Goal: Transaction & Acquisition: Book appointment/travel/reservation

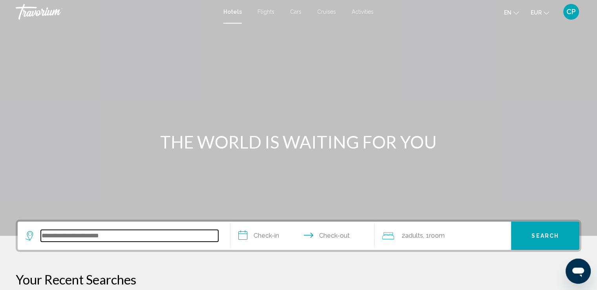
click at [89, 232] on input "Search widget" at bounding box center [129, 236] width 177 height 12
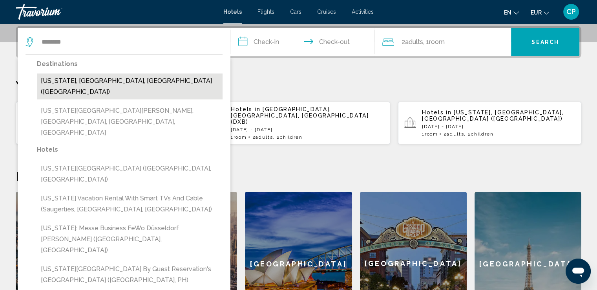
click at [131, 77] on button "[US_STATE], [GEOGRAPHIC_DATA], [GEOGRAPHIC_DATA] ([GEOGRAPHIC_DATA])" at bounding box center [130, 86] width 186 height 26
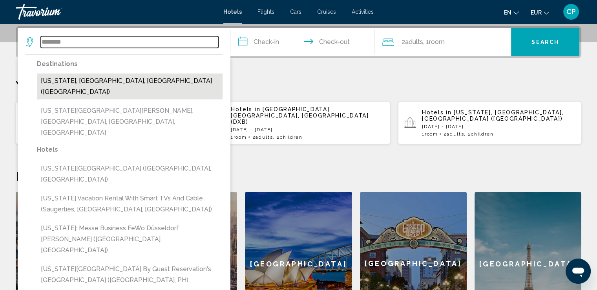
type input "**********"
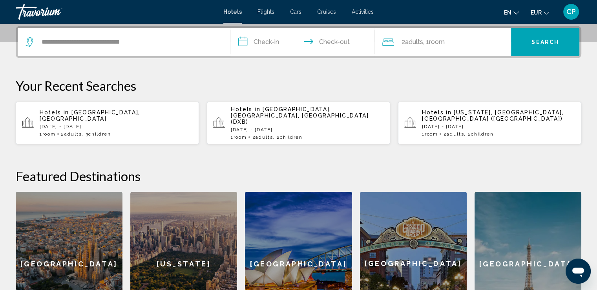
click at [377, 113] on p "Hotels in [GEOGRAPHIC_DATA], [GEOGRAPHIC_DATA], [GEOGRAPHIC_DATA] (DXB)" at bounding box center [307, 115] width 153 height 19
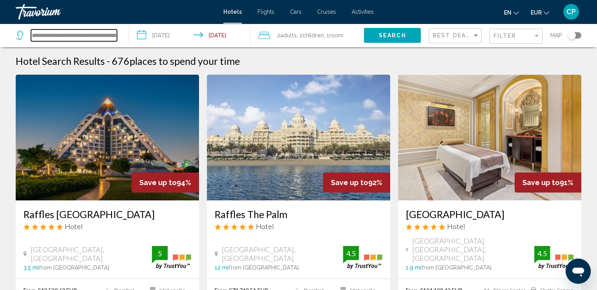
click at [73, 34] on input "**********" at bounding box center [74, 35] width 86 height 12
click at [116, 34] on input "**********" at bounding box center [74, 35] width 86 height 12
drag, startPoint x: 116, startPoint y: 34, endPoint x: 0, endPoint y: 30, distance: 115.8
click at [1, 30] on app-destination-search "**********" at bounding box center [64, 36] width 129 height 24
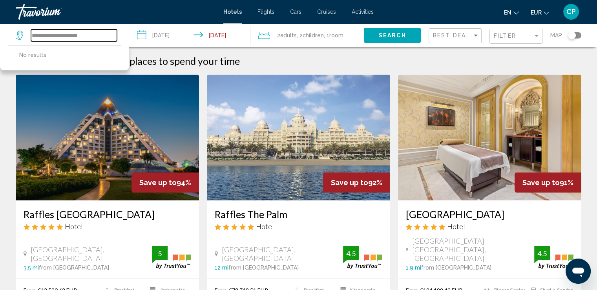
drag, startPoint x: 99, startPoint y: 35, endPoint x: 54, endPoint y: 37, distance: 45.6
click at [57, 36] on input "**********" at bounding box center [74, 35] width 86 height 12
type input "********"
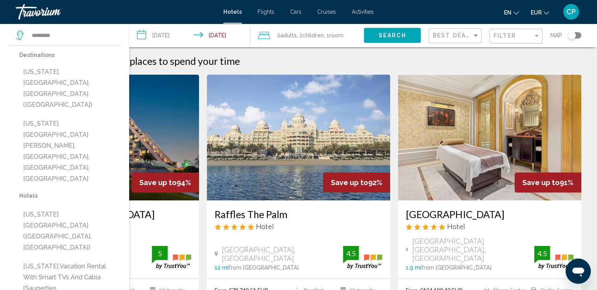
click at [181, 33] on input "**********" at bounding box center [191, 37] width 124 height 26
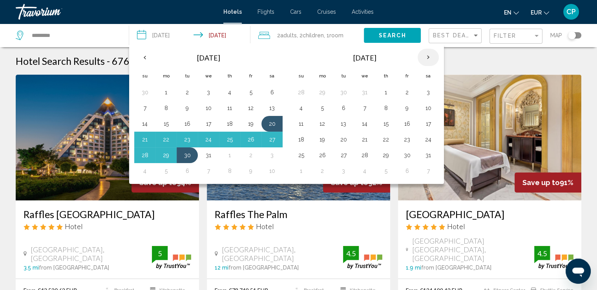
click at [425, 56] on th "Next month" at bounding box center [428, 57] width 21 height 17
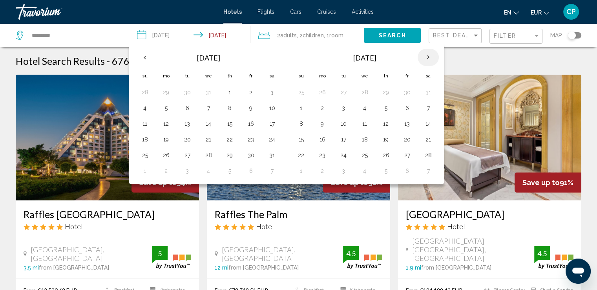
click at [426, 57] on th "Next month" at bounding box center [428, 57] width 21 height 17
click at [272, 139] on button "25" at bounding box center [272, 139] width 13 height 11
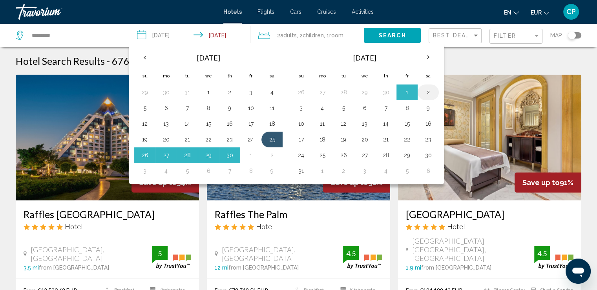
click at [429, 92] on button "2" at bounding box center [428, 92] width 13 height 11
type input "**********"
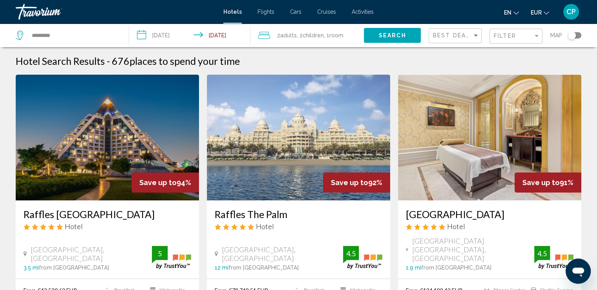
click at [296, 34] on span "Adults" at bounding box center [288, 35] width 16 height 6
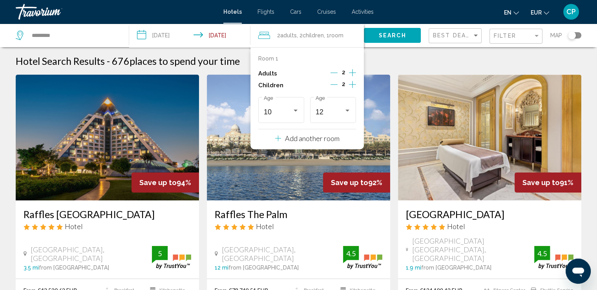
click at [352, 73] on icon "Increment adults" at bounding box center [352, 72] width 7 height 7
click at [286, 112] on div "10" at bounding box center [278, 112] width 28 height 8
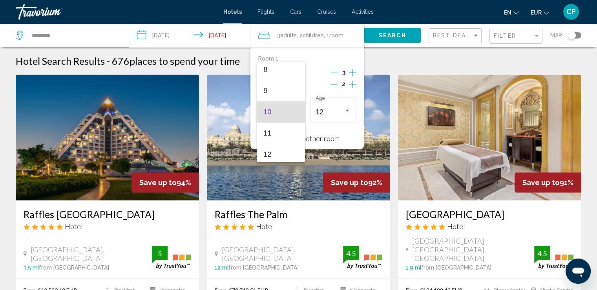
click at [353, 85] on div at bounding box center [298, 145] width 597 height 290
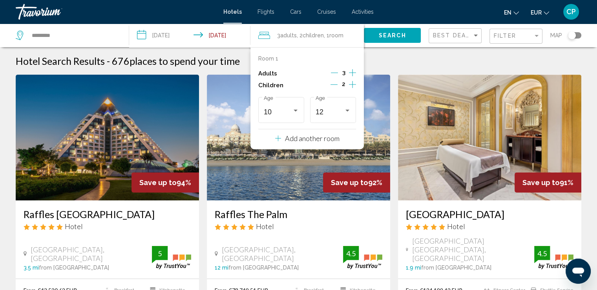
click at [351, 84] on icon "Increment children" at bounding box center [352, 84] width 7 height 9
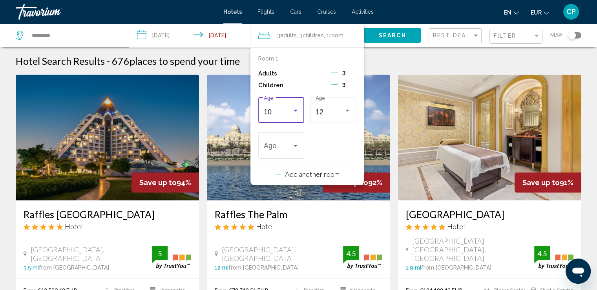
click at [275, 109] on div "10" at bounding box center [278, 112] width 28 height 8
click at [276, 113] on span "15" at bounding box center [280, 113] width 35 height 21
click at [339, 110] on div "12" at bounding box center [330, 112] width 28 height 8
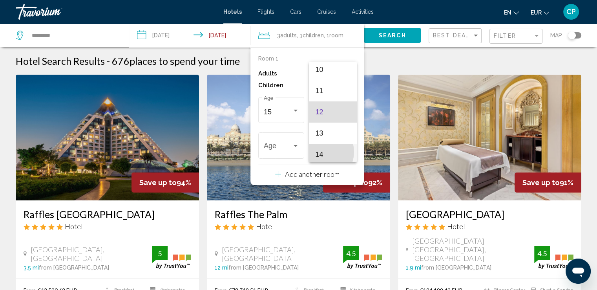
click at [322, 151] on span "14" at bounding box center [332, 154] width 35 height 21
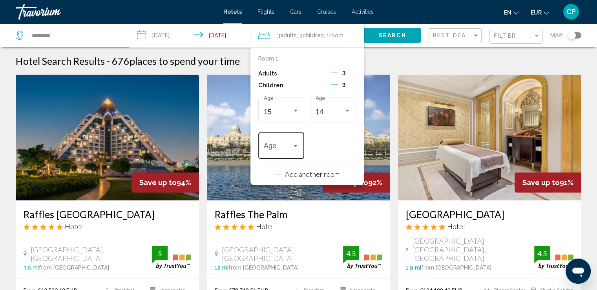
click at [281, 152] on div "Age" at bounding box center [281, 145] width 35 height 28
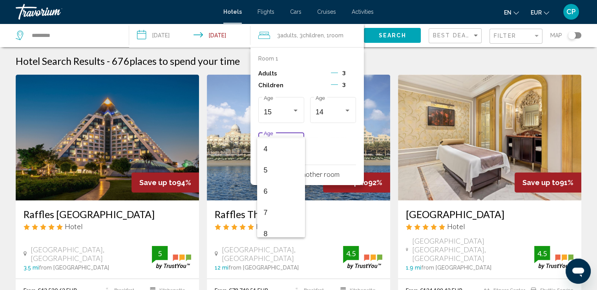
scroll to position [157, 0]
click at [269, 160] on span "8" at bounding box center [280, 159] width 35 height 21
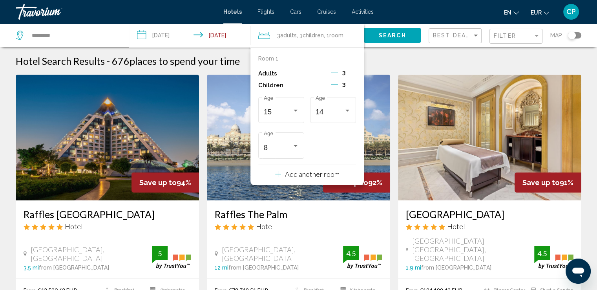
click at [334, 72] on icon "Decrement adults" at bounding box center [334, 72] width 7 height 7
click at [334, 84] on icon "Decrement children" at bounding box center [334, 84] width 7 height 7
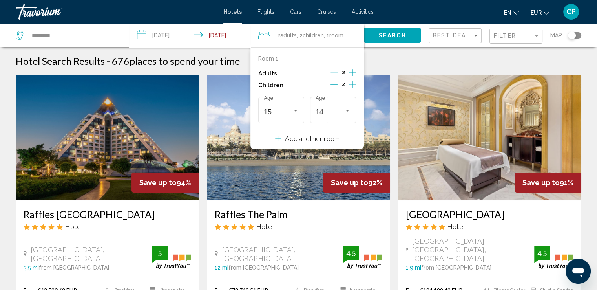
click at [308, 139] on p "Add another room" at bounding box center [312, 138] width 55 height 9
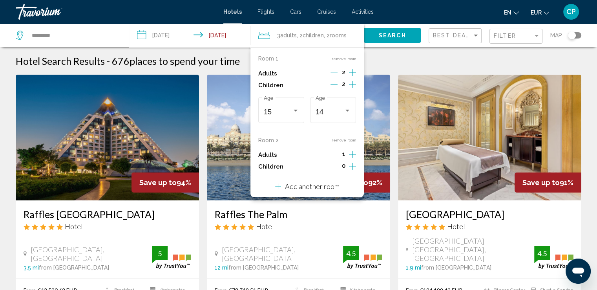
click at [349, 88] on icon "Increment children" at bounding box center [352, 84] width 7 height 7
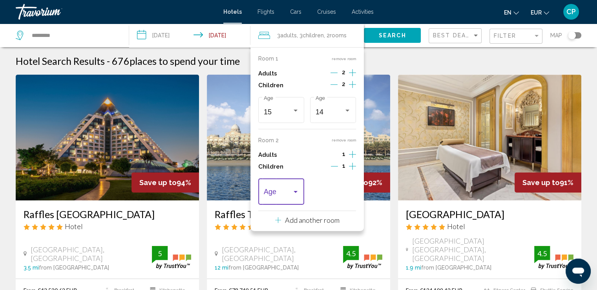
click at [274, 193] on span "Travelers: 3 adults, 3 children" at bounding box center [278, 194] width 28 height 8
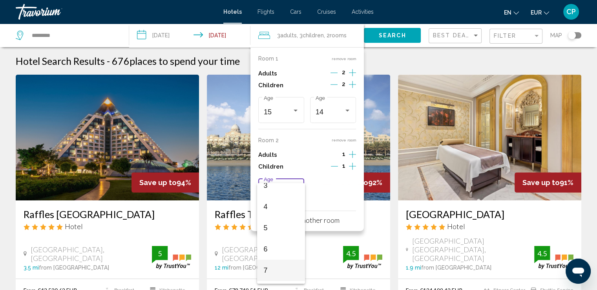
scroll to position [104, 0]
click at [272, 258] on span "8" at bounding box center [280, 258] width 35 height 21
click at [314, 216] on p "Add another room" at bounding box center [312, 219] width 55 height 9
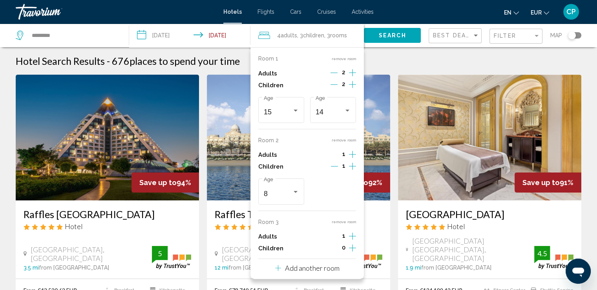
click at [391, 60] on div "Hotel Search Results - 676 places to spend your time" at bounding box center [299, 61] width 566 height 12
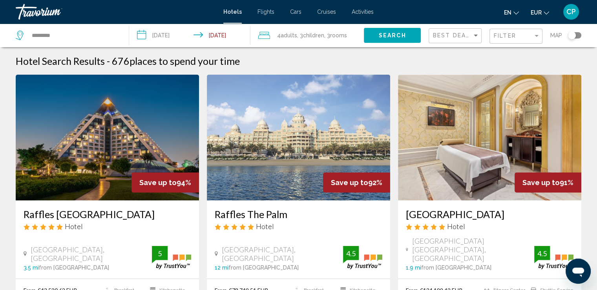
click at [311, 35] on span "Children" at bounding box center [313, 35] width 21 height 6
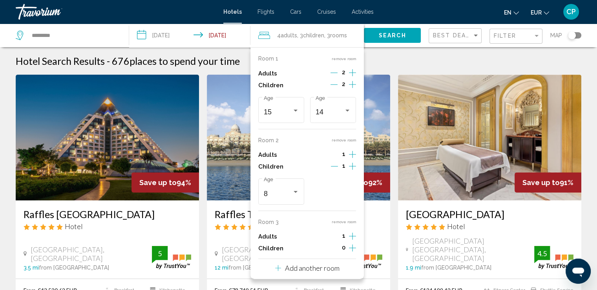
click at [338, 222] on button "remove room" at bounding box center [343, 221] width 25 height 5
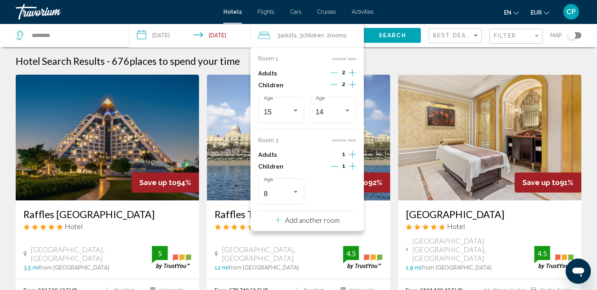
click at [388, 34] on span "Search" at bounding box center [392, 36] width 27 height 6
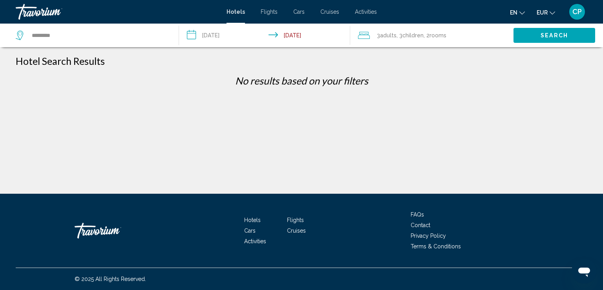
click at [381, 34] on span "3 Adult Adults" at bounding box center [387, 35] width 20 height 11
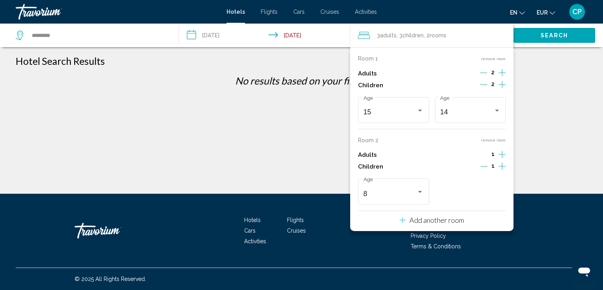
click at [411, 221] on p "Add another room" at bounding box center [436, 219] width 55 height 9
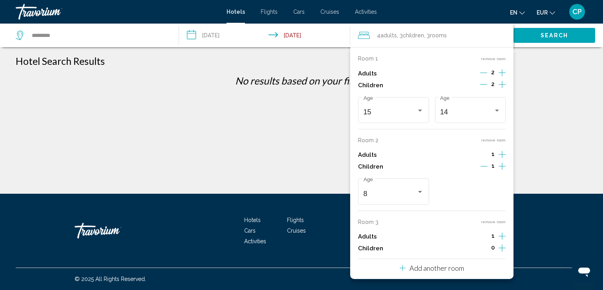
click at [483, 73] on icon "Decrement adults" at bounding box center [483, 73] width 7 height 0
click at [540, 104] on div "**********" at bounding box center [301, 151] width 603 height 193
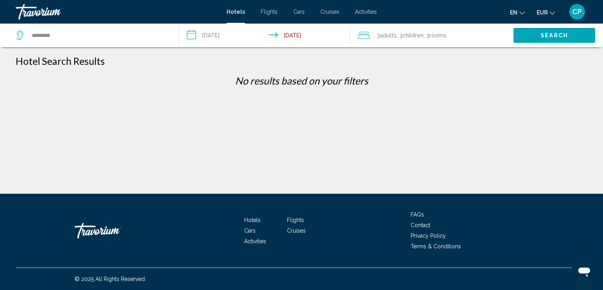
click at [538, 37] on button "Search" at bounding box center [554, 35] width 82 height 15
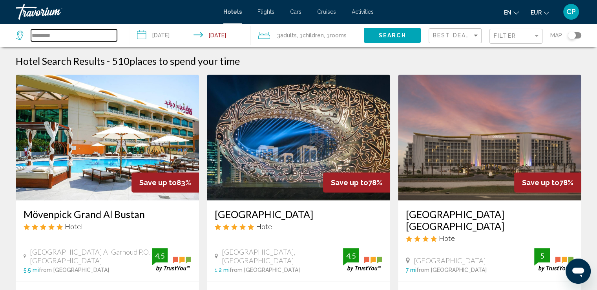
click at [74, 38] on input "********" at bounding box center [74, 35] width 86 height 12
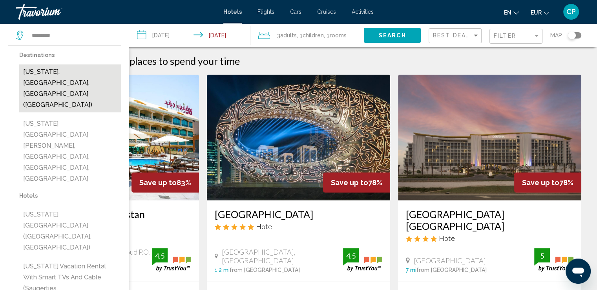
click at [74, 71] on button "[US_STATE], [GEOGRAPHIC_DATA], [GEOGRAPHIC_DATA] ([GEOGRAPHIC_DATA])" at bounding box center [70, 88] width 102 height 48
type input "**********"
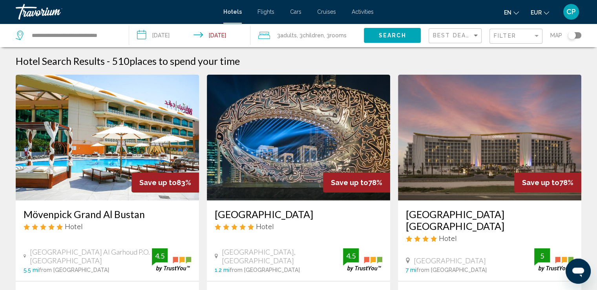
click at [376, 36] on button "Search" at bounding box center [392, 35] width 57 height 15
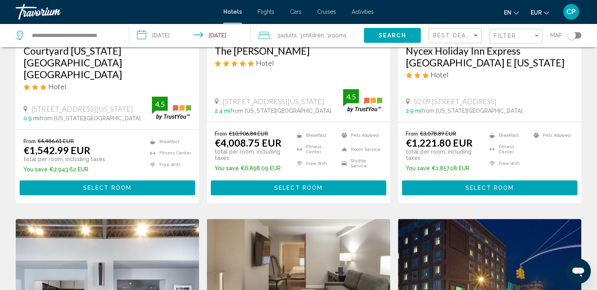
scroll to position [157, 0]
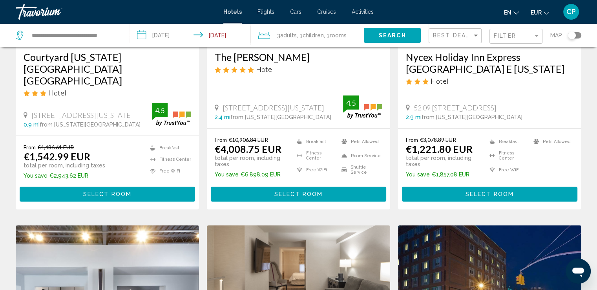
click at [102, 191] on span "Select Room" at bounding box center [107, 194] width 48 height 6
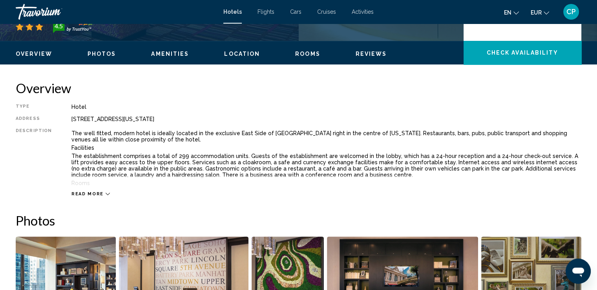
scroll to position [52, 0]
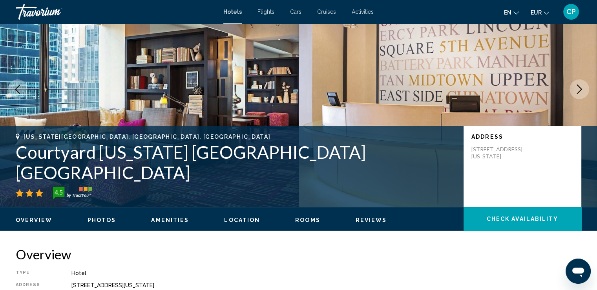
click at [343, 182] on div "[US_STATE][GEOGRAPHIC_DATA], [GEOGRAPHIC_DATA], [GEOGRAPHIC_DATA] [US_STATE] [G…" at bounding box center [236, 166] width 440 height 66
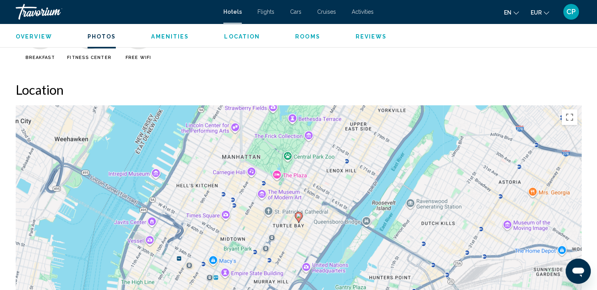
scroll to position [575, 0]
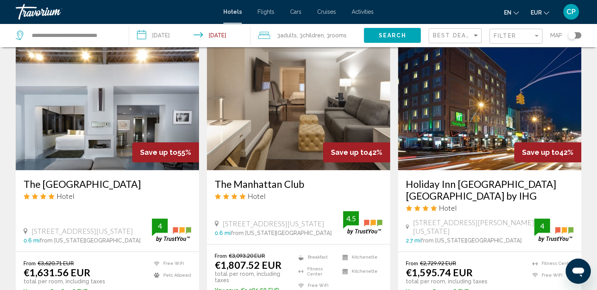
scroll to position [366, 0]
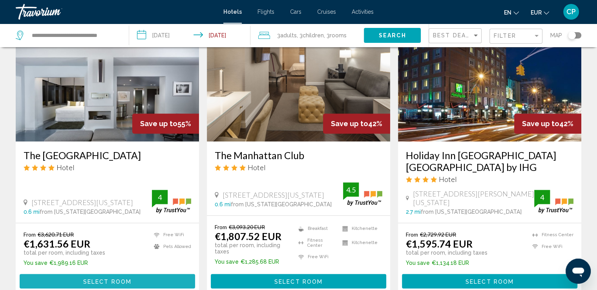
click at [97, 278] on span "Select Room" at bounding box center [107, 281] width 48 height 6
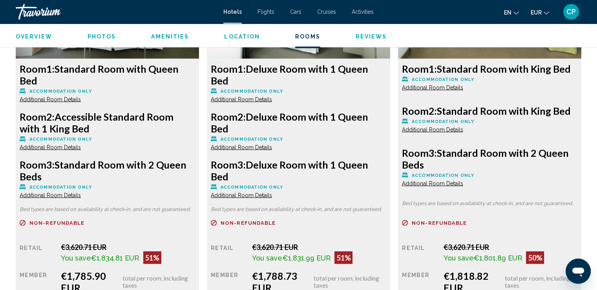
scroll to position [1538, 0]
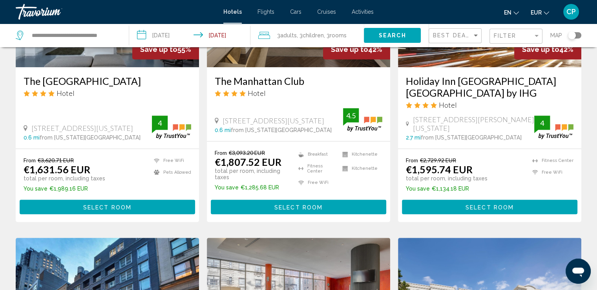
scroll to position [418, 0]
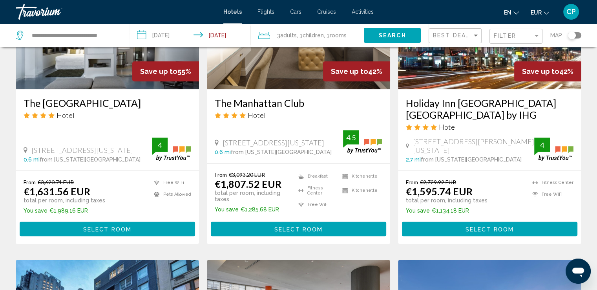
click at [312, 226] on span "Select Room" at bounding box center [298, 229] width 48 height 6
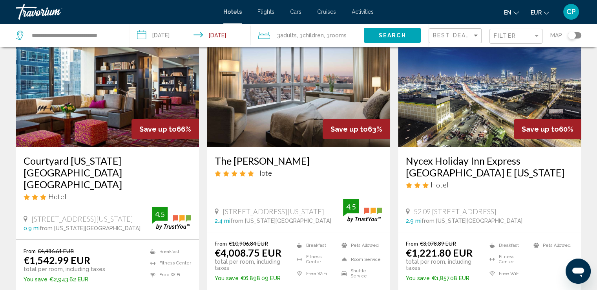
scroll to position [104, 0]
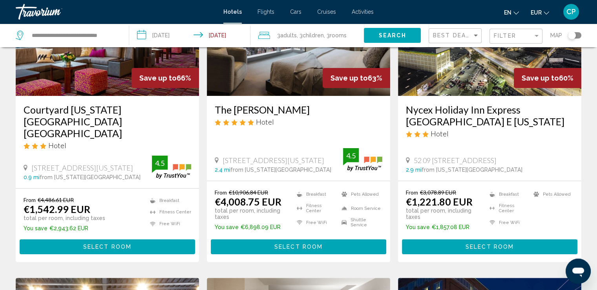
click at [24, 108] on h3 "Courtyard [US_STATE] [GEOGRAPHIC_DATA] [GEOGRAPHIC_DATA]" at bounding box center [108, 121] width 168 height 35
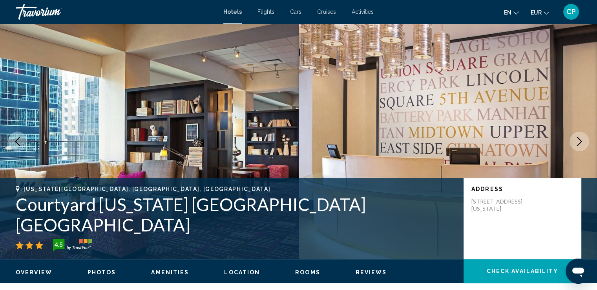
click at [24, 108] on img "Main content" at bounding box center [149, 141] width 299 height 235
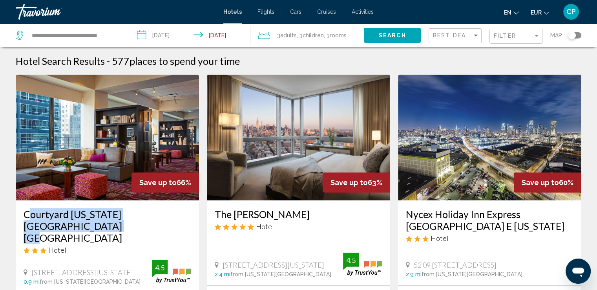
drag, startPoint x: 22, startPoint y: 210, endPoint x: 91, endPoint y: 229, distance: 71.5
click at [91, 229] on div "Courtyard [US_STATE] [GEOGRAPHIC_DATA] [GEOGRAPHIC_DATA] Hotel [STREET_ADDRESS]…" at bounding box center [107, 246] width 183 height 92
copy h3 "Courtyard [US_STATE] [GEOGRAPHIC_DATA] [GEOGRAPHIC_DATA]"
click at [78, 154] on img "Main content" at bounding box center [107, 138] width 183 height 126
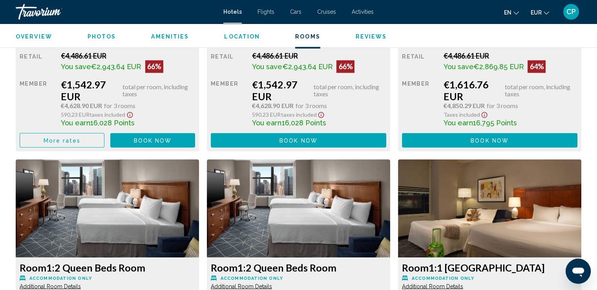
scroll to position [1308, 0]
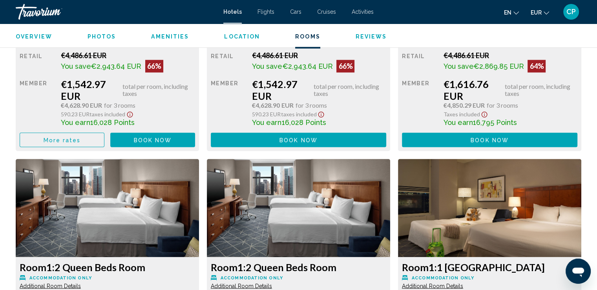
click at [77, 140] on span "More rates" at bounding box center [62, 140] width 37 height 6
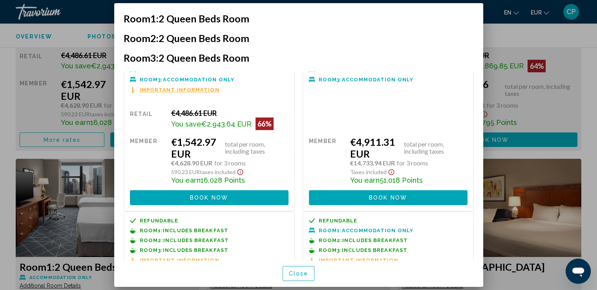
scroll to position [0, 0]
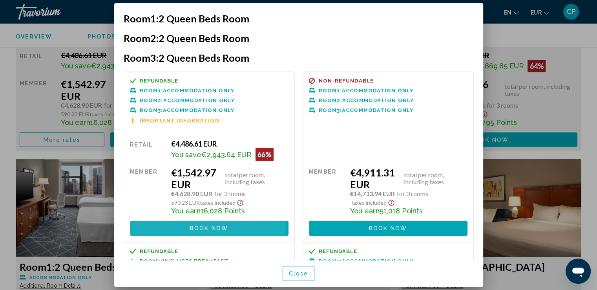
click at [193, 228] on span "Book now" at bounding box center [209, 228] width 38 height 6
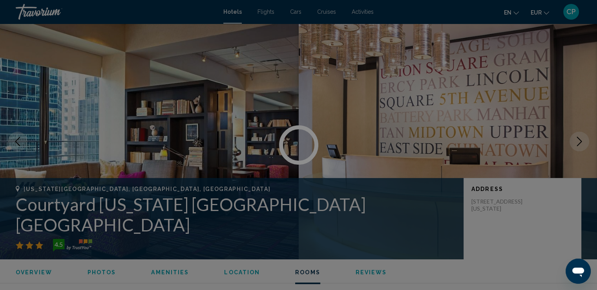
scroll to position [1308, 0]
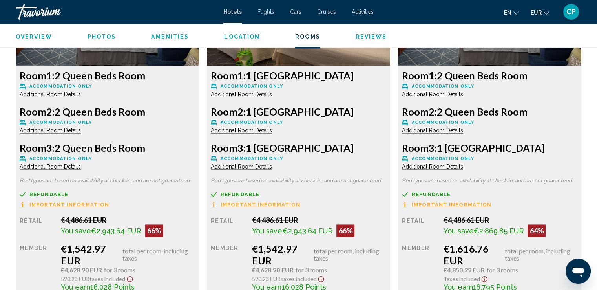
scroll to position [1196, 0]
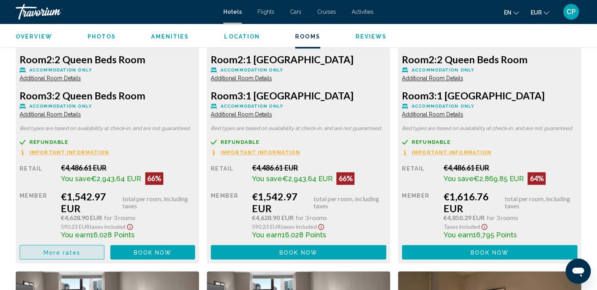
click at [69, 252] on span "More rates" at bounding box center [62, 252] width 37 height 6
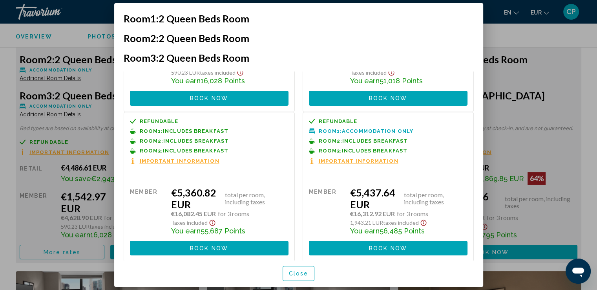
scroll to position [131, 0]
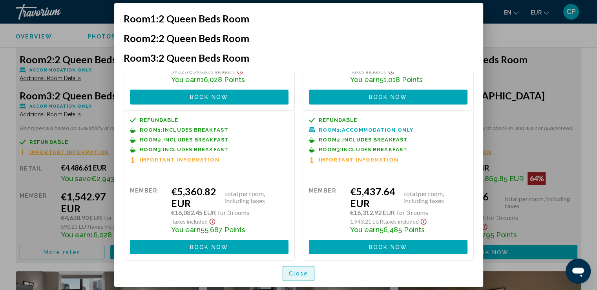
click at [291, 275] on span "Close" at bounding box center [299, 273] width 20 height 6
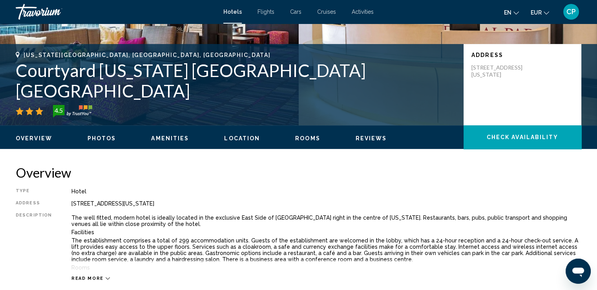
scroll to position [0, 0]
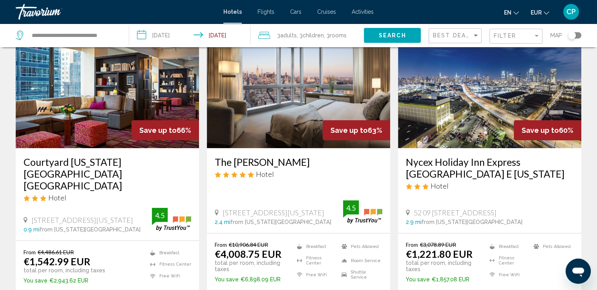
scroll to position [104, 0]
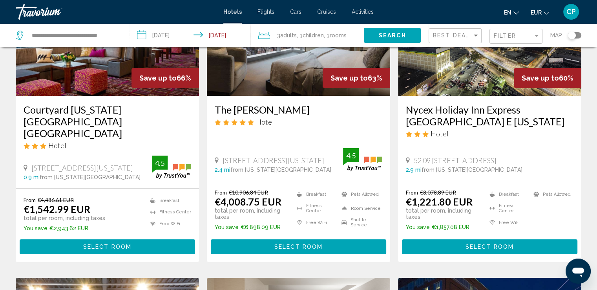
click at [459, 239] on button "Select Room" at bounding box center [489, 246] width 175 height 15
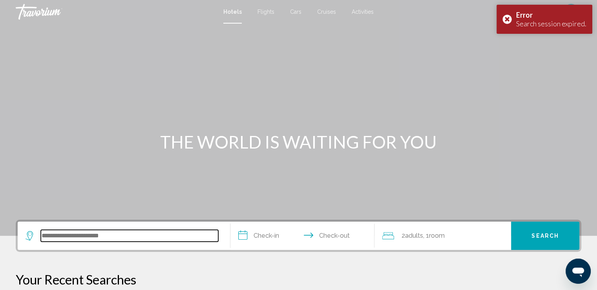
click at [118, 236] on input "Search widget" at bounding box center [129, 236] width 177 height 12
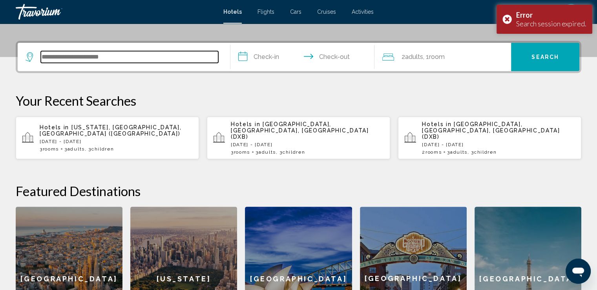
scroll to position [193, 0]
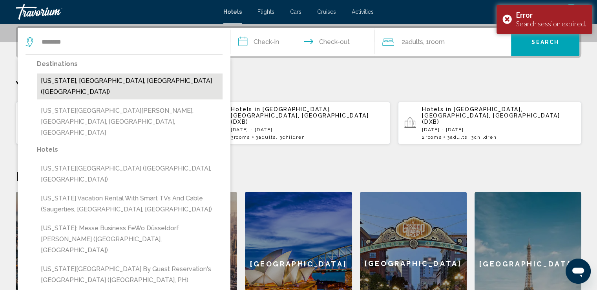
click at [99, 81] on button "[US_STATE], [GEOGRAPHIC_DATA], [GEOGRAPHIC_DATA] ([GEOGRAPHIC_DATA])" at bounding box center [130, 86] width 186 height 26
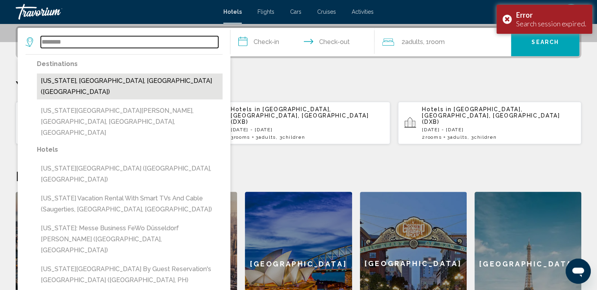
type input "**********"
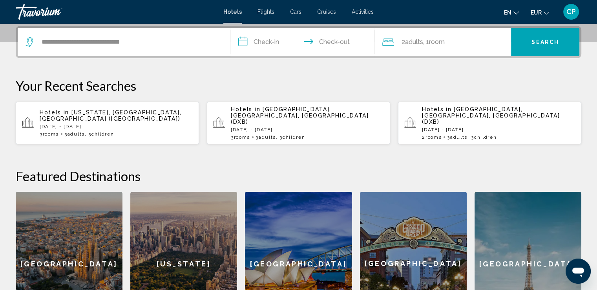
click at [267, 45] on input "**********" at bounding box center [304, 43] width 148 height 31
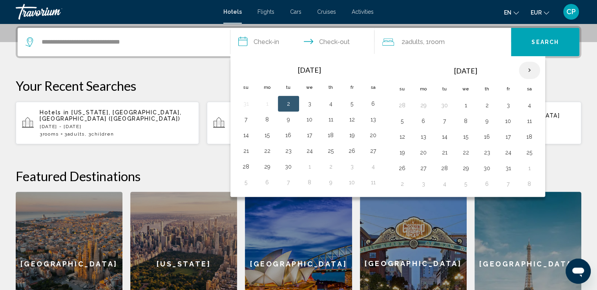
click at [524, 71] on th "Next month" at bounding box center [529, 70] width 21 height 17
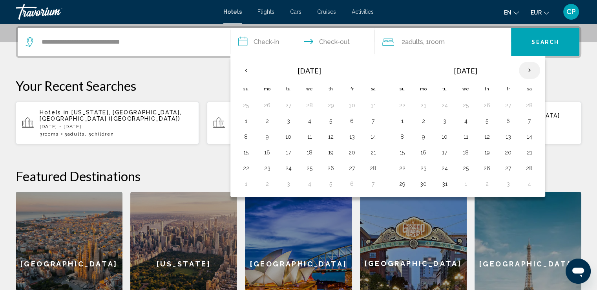
click at [524, 70] on th "Next month" at bounding box center [529, 70] width 21 height 17
click at [524, 71] on th "Next month" at bounding box center [529, 70] width 21 height 17
click at [369, 151] on button "25" at bounding box center [373, 152] width 13 height 11
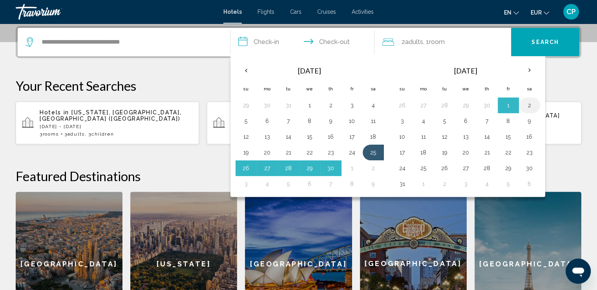
click at [523, 103] on button "2" at bounding box center [529, 105] width 13 height 11
type input "**********"
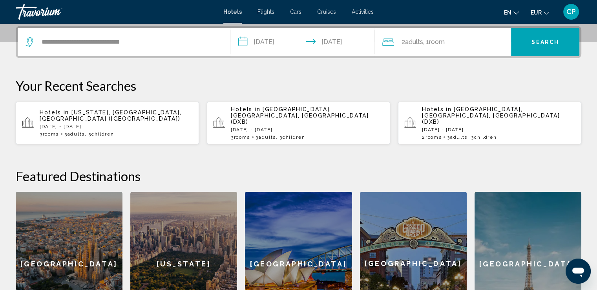
click at [428, 44] on span ", 1 Room rooms" at bounding box center [434, 41] width 22 height 11
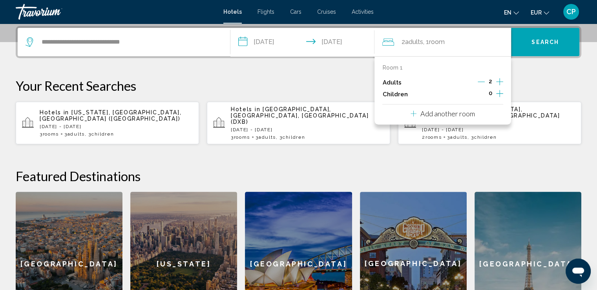
click at [500, 94] on icon "Increment children" at bounding box center [499, 93] width 7 height 9
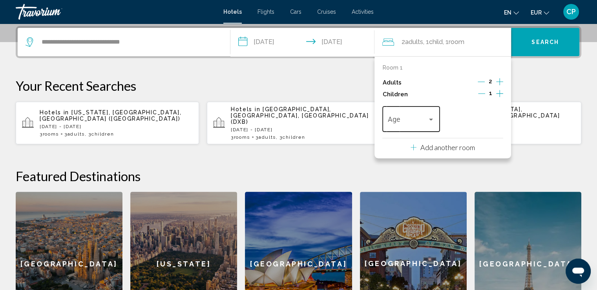
click at [399, 116] on div "Age" at bounding box center [411, 118] width 47 height 28
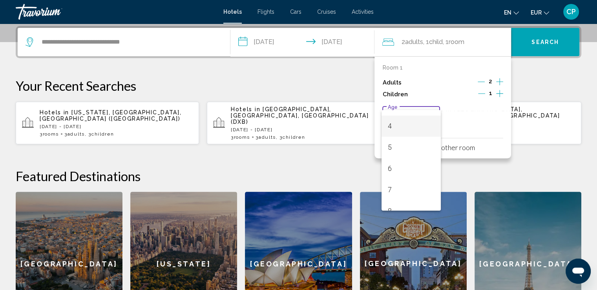
scroll to position [104, 0]
click at [392, 181] on span "8" at bounding box center [411, 185] width 47 height 21
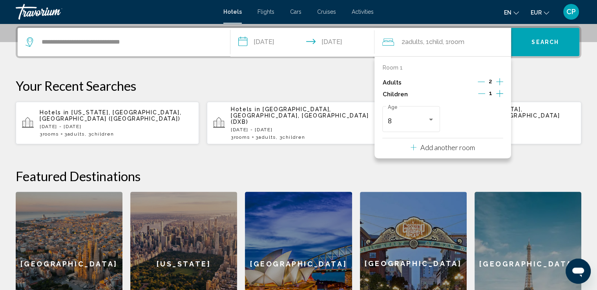
click at [440, 147] on p "Add another room" at bounding box center [447, 147] width 55 height 9
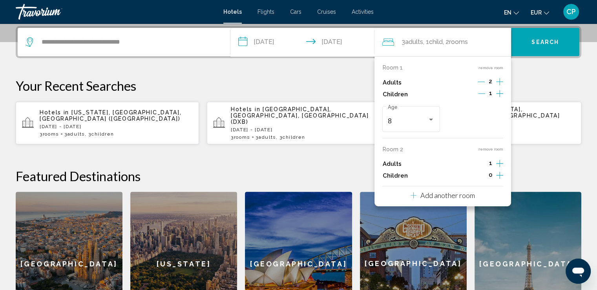
click at [500, 98] on icon "Increment children" at bounding box center [499, 93] width 7 height 9
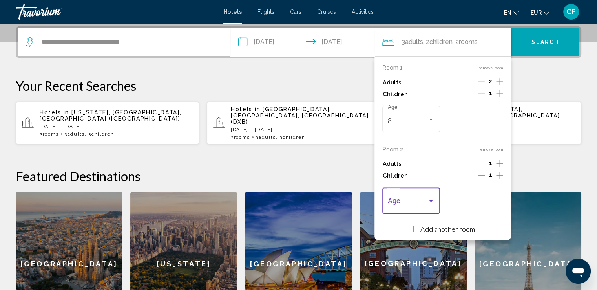
click at [414, 202] on span "Travelers: 3 adults, 2 children" at bounding box center [408, 203] width 40 height 8
click at [406, 152] on span "14" at bounding box center [411, 151] width 47 height 21
click at [437, 230] on p "Add another room" at bounding box center [447, 228] width 55 height 9
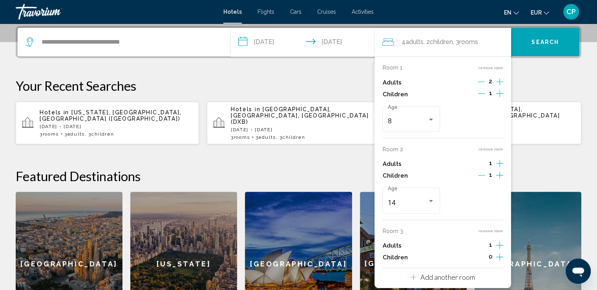
click at [498, 98] on icon "Increment children" at bounding box center [499, 93] width 7 height 9
click at [404, 280] on span "Travelers: 4 adults, 3 children" at bounding box center [408, 284] width 40 height 8
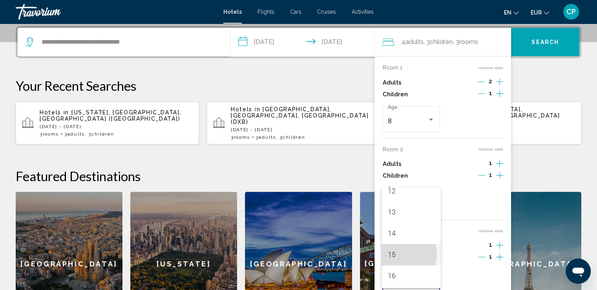
click at [400, 253] on span "15" at bounding box center [411, 254] width 47 height 21
click at [483, 82] on icon "Decrement adults" at bounding box center [481, 81] width 7 height 7
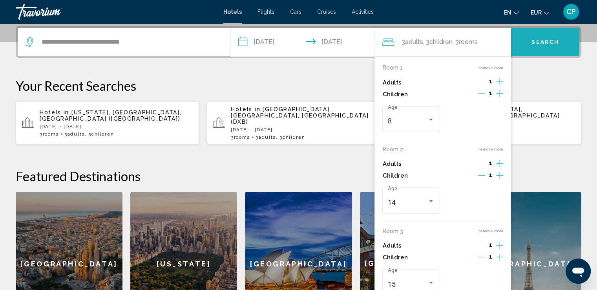
click at [543, 39] on span "Search" at bounding box center [544, 42] width 27 height 6
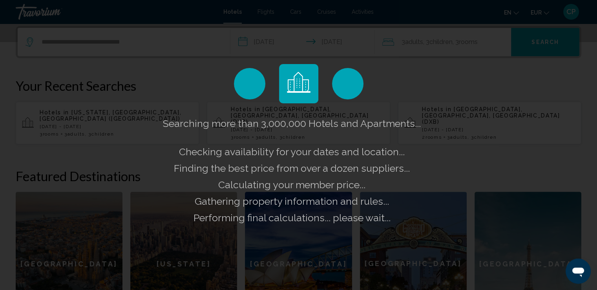
click at [556, 98] on div "Searching more than 3,000,000 Hotels and Apartments... Checking availability fo…" at bounding box center [298, 145] width 597 height 290
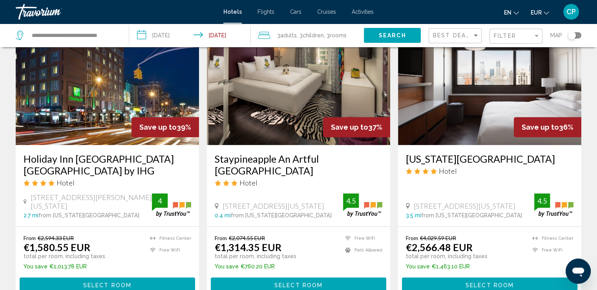
scroll to position [680, 0]
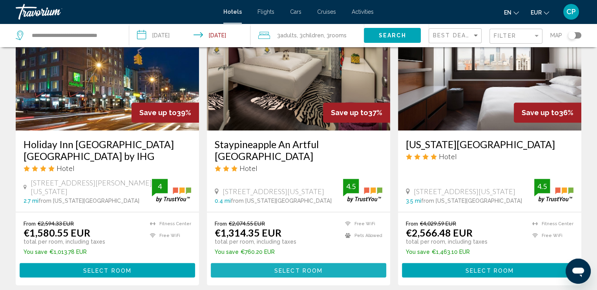
click at [313, 267] on span "Select Room" at bounding box center [298, 270] width 48 height 6
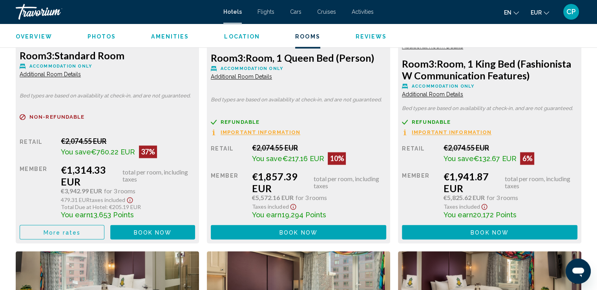
scroll to position [1256, 0]
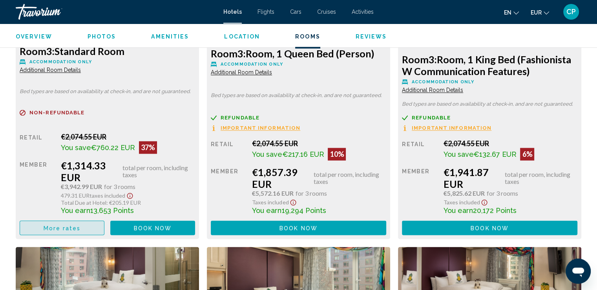
click at [68, 227] on span "More rates" at bounding box center [62, 227] width 37 height 6
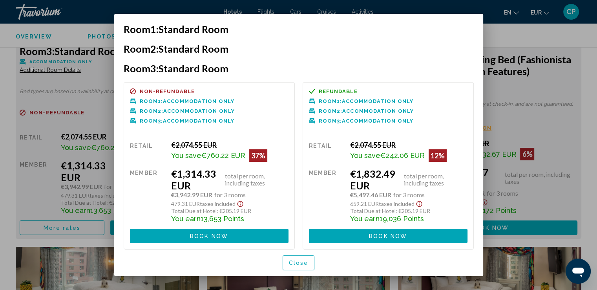
click at [300, 263] on span "Close" at bounding box center [299, 263] width 20 height 6
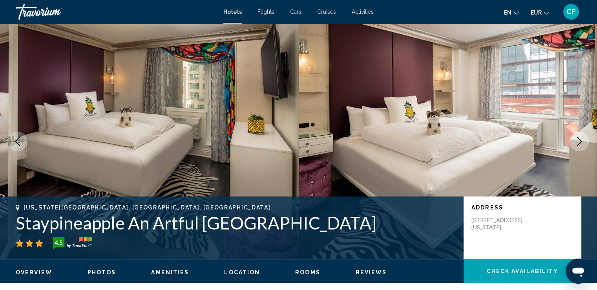
drag, startPoint x: 17, startPoint y: 221, endPoint x: 334, endPoint y: 234, distance: 317.0
click at [334, 234] on div "[US_STATE][GEOGRAPHIC_DATA], [GEOGRAPHIC_DATA], [GEOGRAPHIC_DATA] Staypineapple…" at bounding box center [236, 226] width 440 height 45
copy div "Staypineapple An Artful [GEOGRAPHIC_DATA]"
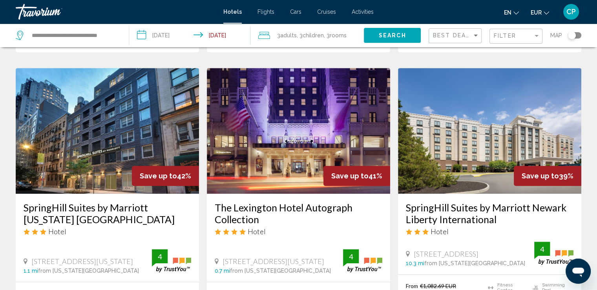
scroll to position [366, 0]
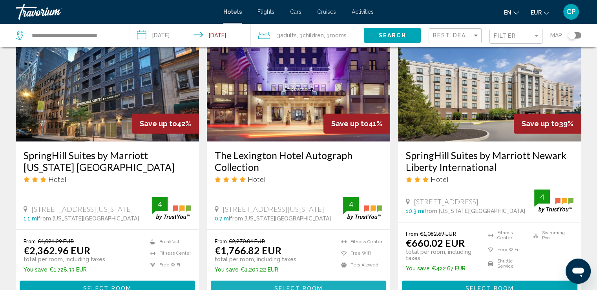
click at [312, 285] on span "Select Room" at bounding box center [298, 288] width 48 height 6
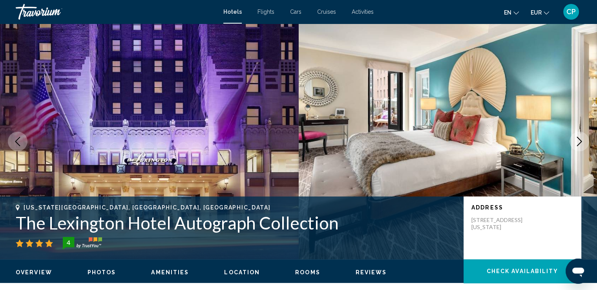
drag, startPoint x: 16, startPoint y: 219, endPoint x: 303, endPoint y: 219, distance: 286.5
click at [334, 226] on h1 "The Lexington Hotel Autograph Collection" at bounding box center [236, 222] width 440 height 20
copy h1 "The Lexington Hotel Autograph Collection"
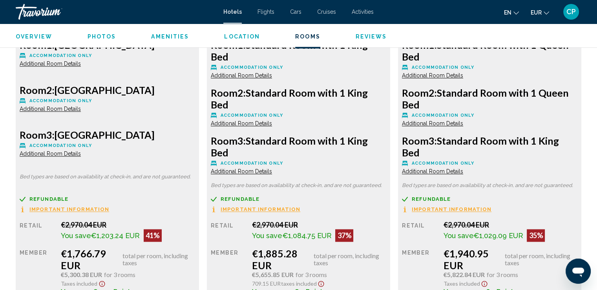
scroll to position [1099, 0]
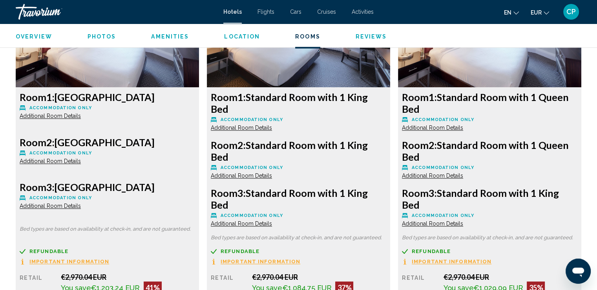
click at [195, 274] on div "€2,970.04 EUR" at bounding box center [128, 276] width 134 height 9
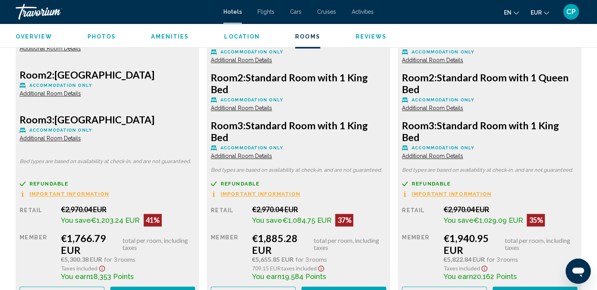
scroll to position [1219, 0]
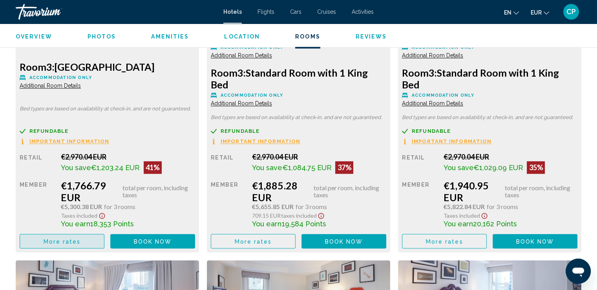
click at [86, 241] on button "More rates" at bounding box center [62, 241] width 85 height 15
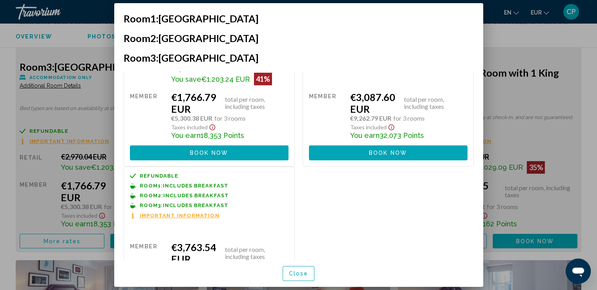
scroll to position [131, 0]
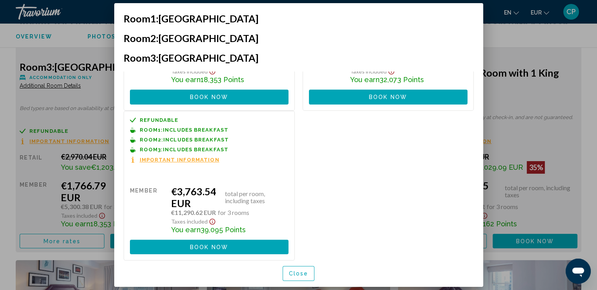
click at [299, 272] on span "Close" at bounding box center [299, 273] width 20 height 6
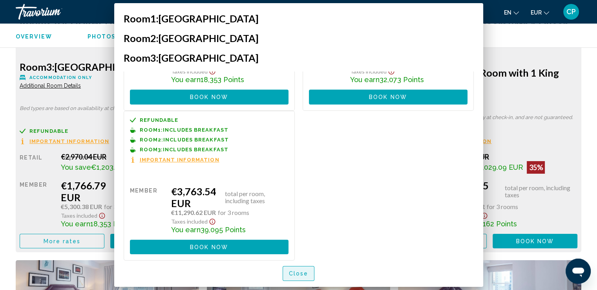
scroll to position [1219, 0]
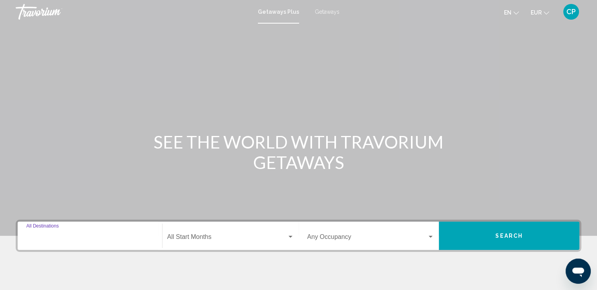
click at [55, 239] on input "Destination All Destinations" at bounding box center [89, 238] width 127 height 7
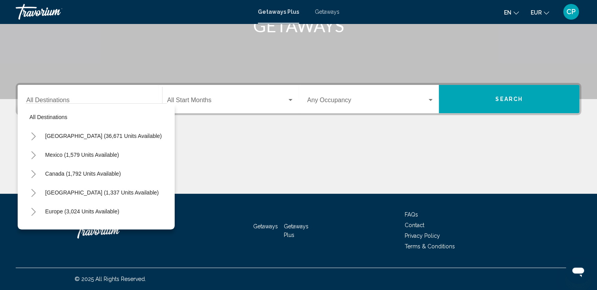
scroll to position [16, 0]
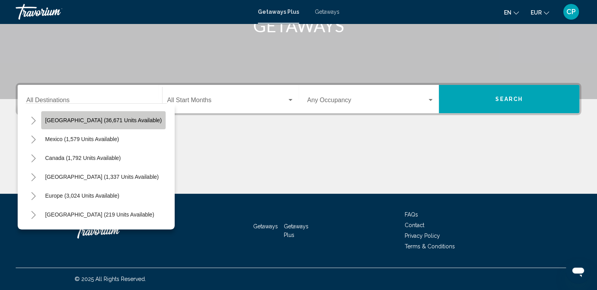
click at [117, 119] on span "[GEOGRAPHIC_DATA] (36,671 units available)" at bounding box center [103, 120] width 117 height 6
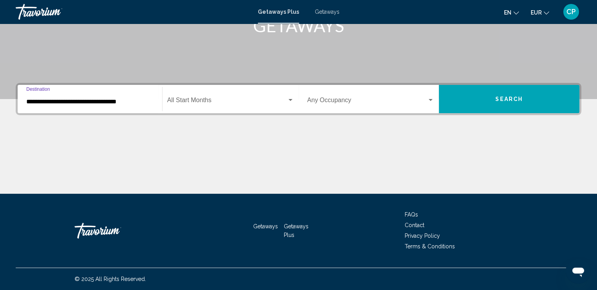
click at [109, 101] on input "**********" at bounding box center [89, 101] width 127 height 7
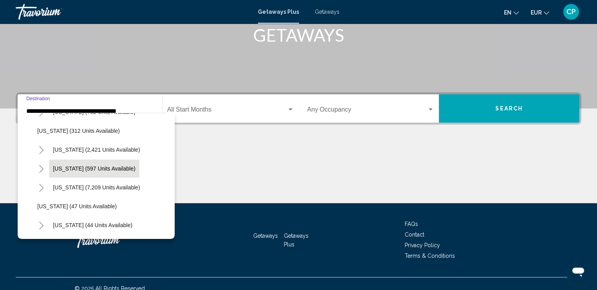
scroll to position [0, 0]
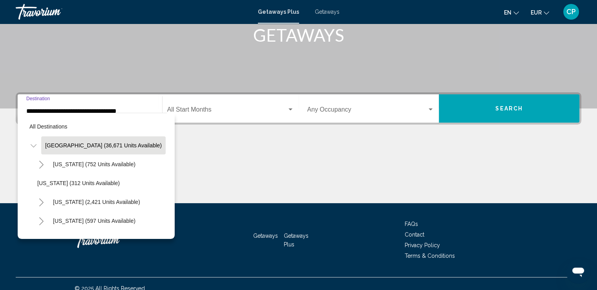
click at [42, 163] on icon "Toggle Arizona (752 units available)" at bounding box center [41, 165] width 4 height 8
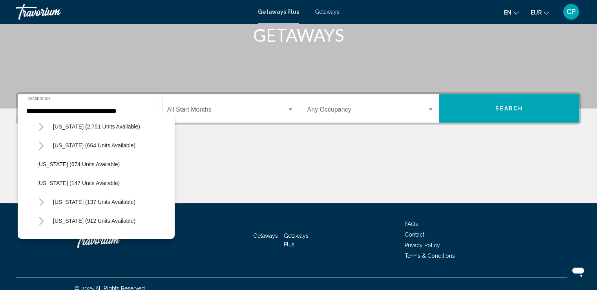
scroll to position [523, 0]
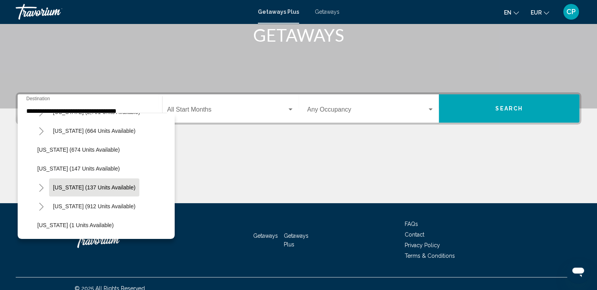
click at [94, 186] on span "New York (137 units available)" at bounding box center [94, 187] width 82 height 6
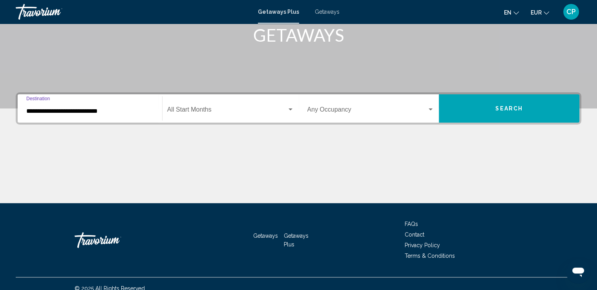
scroll to position [137, 0]
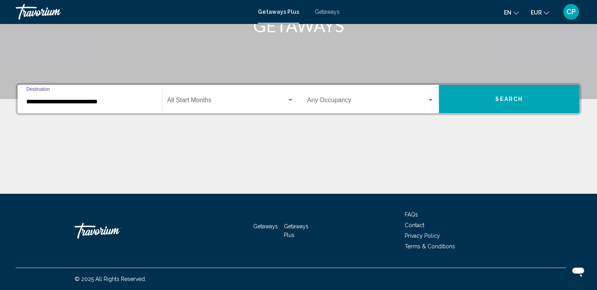
click at [46, 101] on input "**********" at bounding box center [89, 101] width 127 height 7
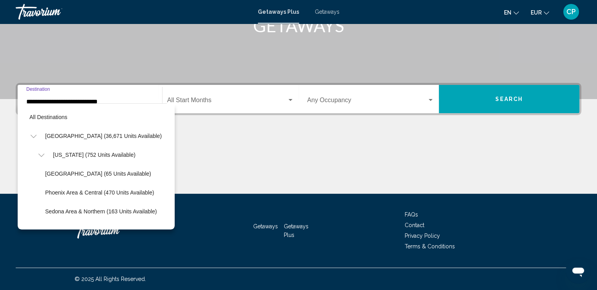
scroll to position [539, 0]
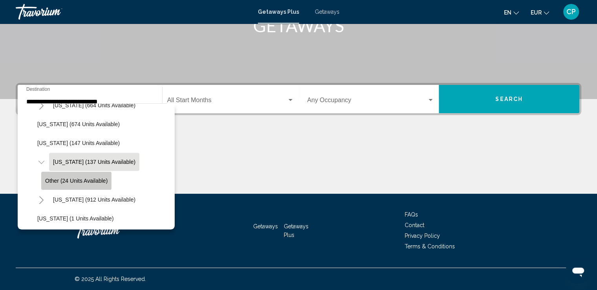
click at [49, 179] on span "Other (24 units available)" at bounding box center [76, 180] width 62 height 6
type input "**********"
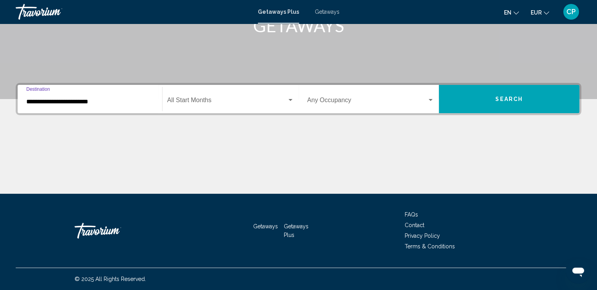
click at [192, 98] on span "Search widget" at bounding box center [227, 101] width 120 height 7
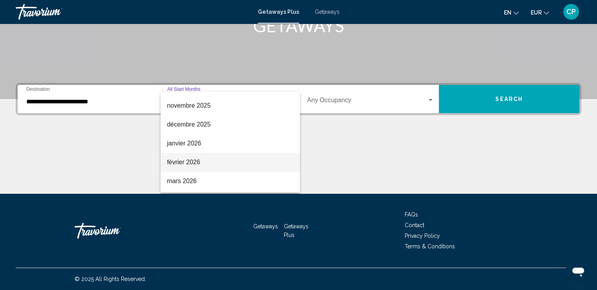
scroll to position [104, 0]
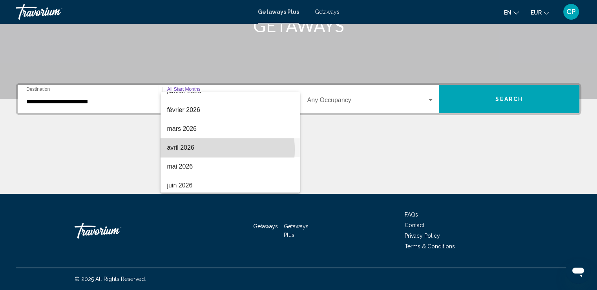
click at [201, 149] on span "avril 2026" at bounding box center [230, 147] width 127 height 19
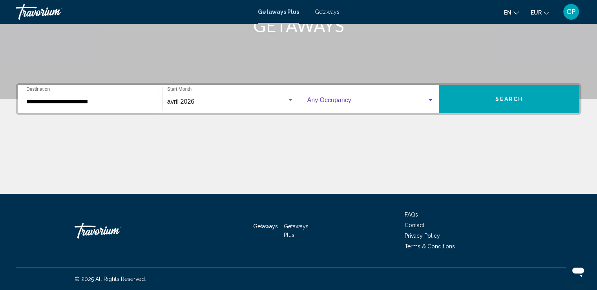
click at [335, 99] on span "Search widget" at bounding box center [367, 101] width 120 height 7
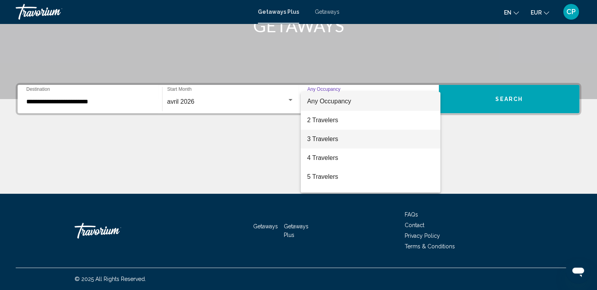
scroll to position [52, 0]
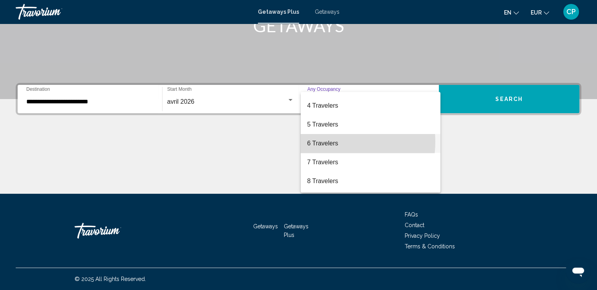
click at [328, 141] on span "6 Travelers" at bounding box center [370, 143] width 127 height 19
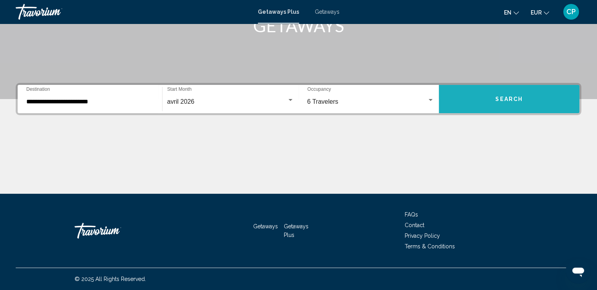
click at [491, 97] on button "Search" at bounding box center [509, 99] width 140 height 28
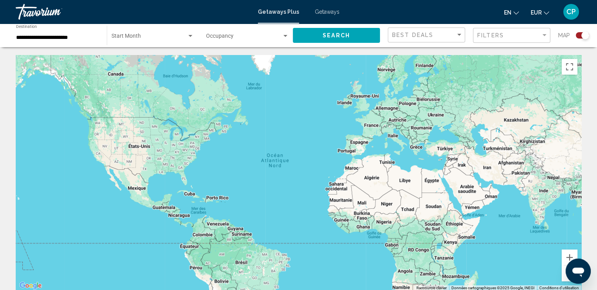
click at [327, 12] on span "Getaways" at bounding box center [327, 12] width 25 height 6
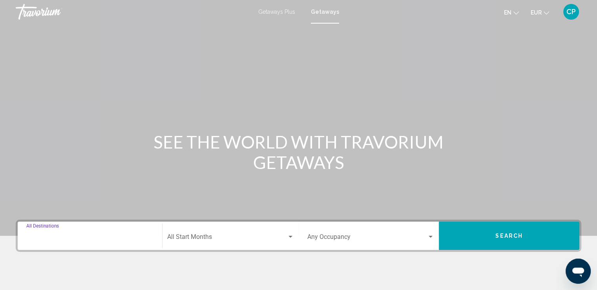
click at [50, 235] on input "Destination All Destinations" at bounding box center [89, 238] width 127 height 7
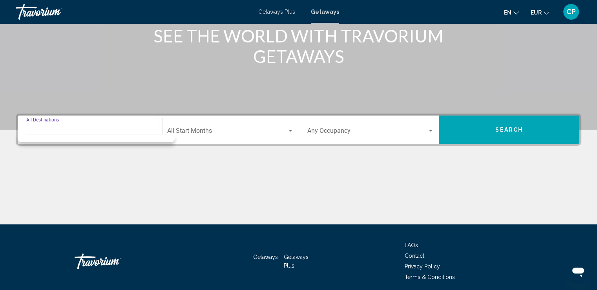
scroll to position [137, 0]
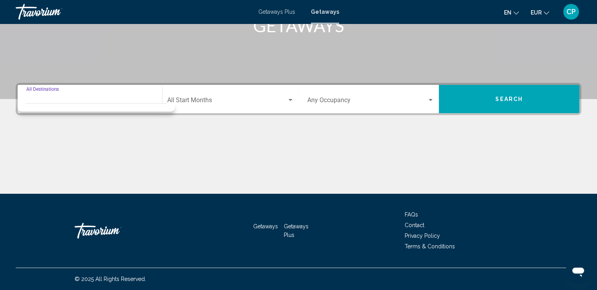
click at [82, 93] on div "Destination All Destinations" at bounding box center [89, 99] width 127 height 25
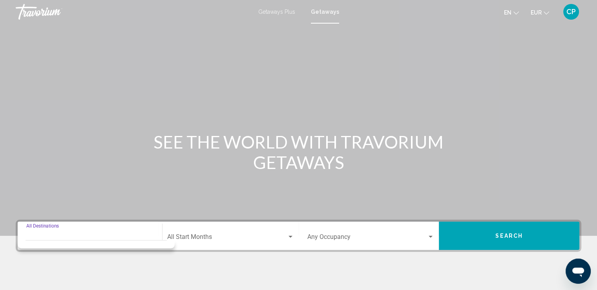
scroll to position [0, 0]
click at [89, 229] on div "Destination All Destinations" at bounding box center [89, 235] width 127 height 25
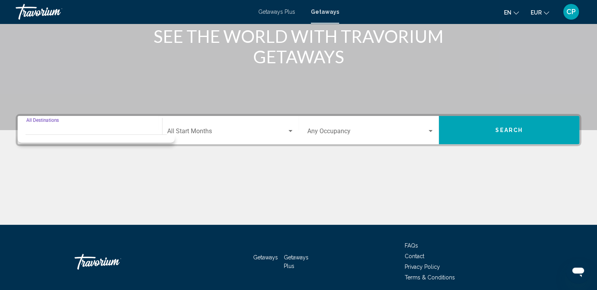
scroll to position [137, 0]
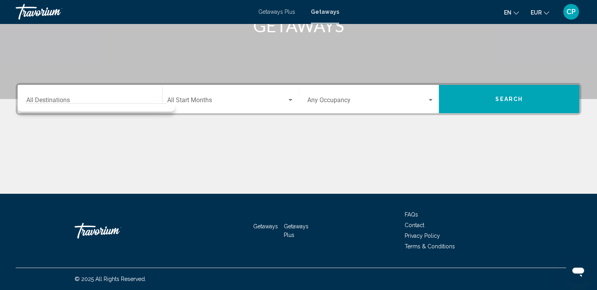
click at [83, 106] on div "Search widget" at bounding box center [96, 106] width 141 height 4
click at [83, 107] on div "Search widget" at bounding box center [96, 107] width 157 height 8
click at [83, 98] on input "Destination All Destinations" at bounding box center [89, 101] width 127 height 7
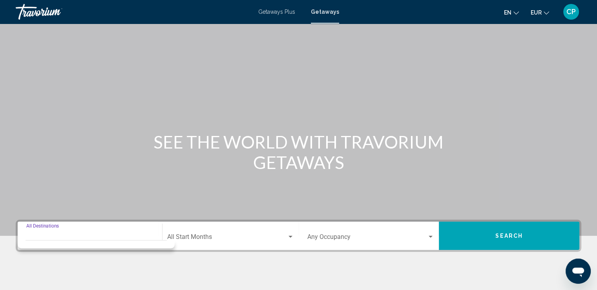
scroll to position [0, 0]
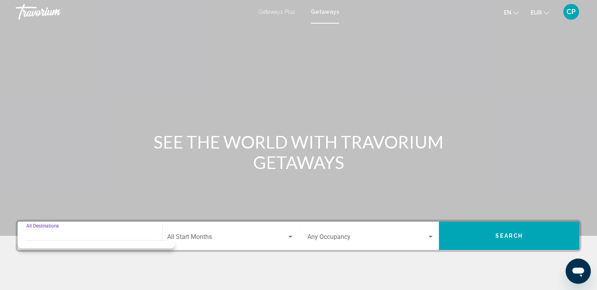
click at [250, 111] on div "Main content" at bounding box center [298, 117] width 597 height 235
click at [72, 237] on input "Destination All Destinations" at bounding box center [89, 238] width 127 height 7
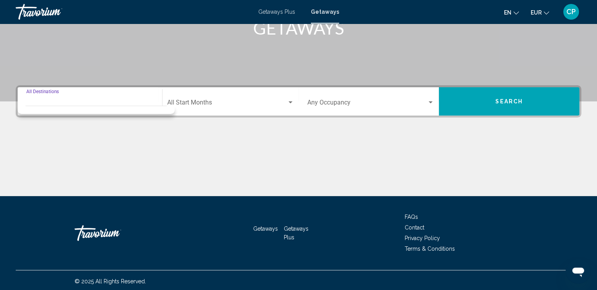
scroll to position [137, 0]
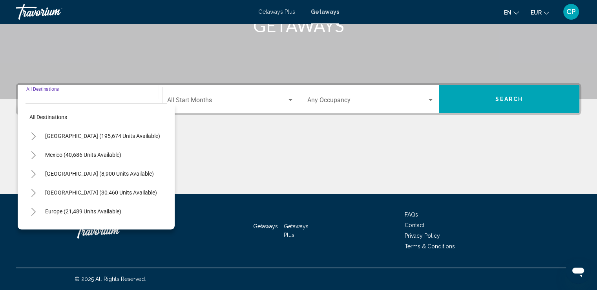
click at [35, 137] on icon "Toggle United States (195,674 units available)" at bounding box center [33, 136] width 4 height 8
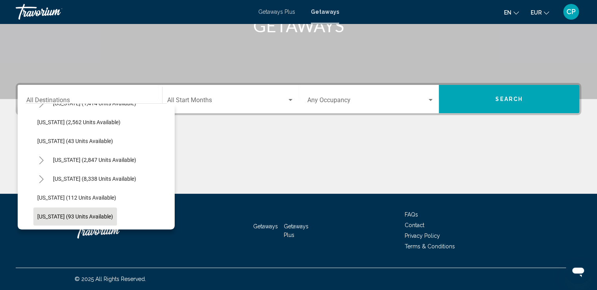
scroll to position [523, 0]
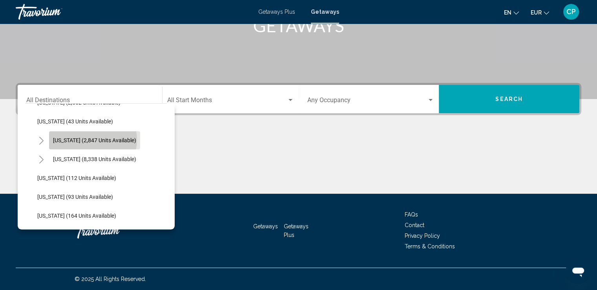
click at [91, 139] on span "New York (2,847 units available)" at bounding box center [94, 140] width 83 height 6
type input "**********"
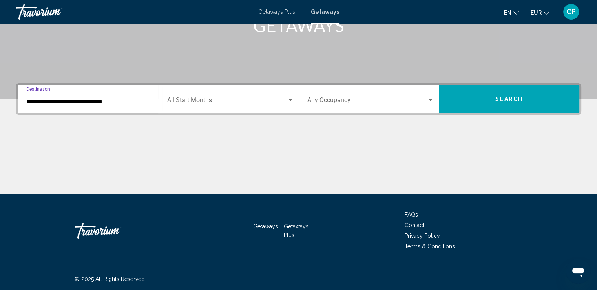
click at [191, 99] on span "Search widget" at bounding box center [227, 101] width 120 height 7
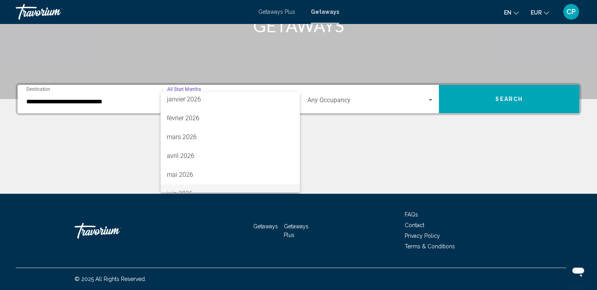
scroll to position [104, 0]
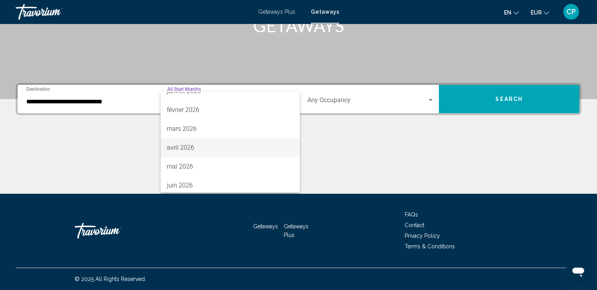
click at [199, 148] on span "avril 2026" at bounding box center [230, 147] width 127 height 19
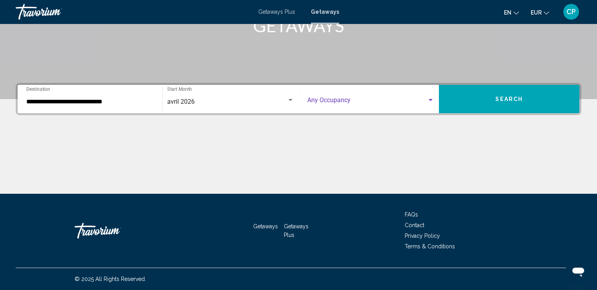
click at [368, 104] on span "Search widget" at bounding box center [367, 101] width 120 height 7
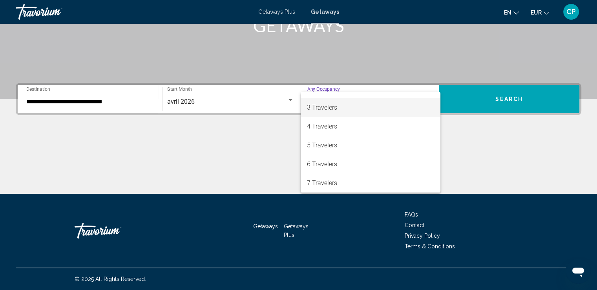
scroll to position [52, 0]
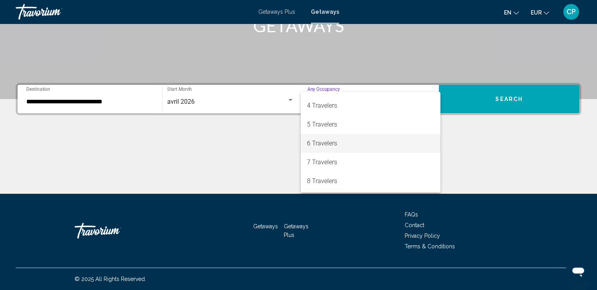
drag, startPoint x: 325, startPoint y: 143, endPoint x: 411, endPoint y: 91, distance: 101.1
click at [325, 143] on span "6 Travelers" at bounding box center [370, 143] width 127 height 19
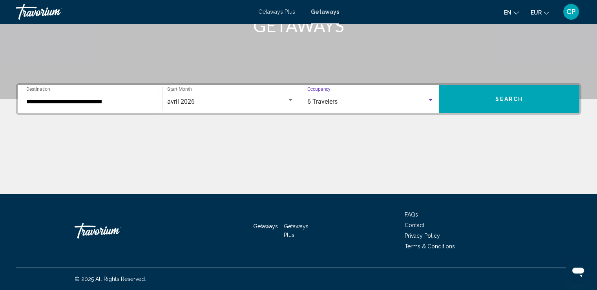
click at [501, 95] on button "Search" at bounding box center [509, 99] width 140 height 28
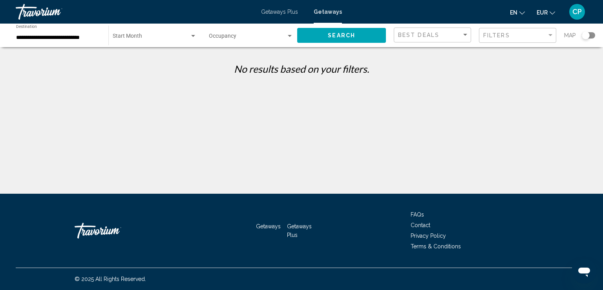
click at [248, 41] on div "Occupancy Any Occupancy" at bounding box center [251, 36] width 84 height 22
click at [225, 36] on span "Any Occupancy" at bounding box center [228, 38] width 38 height 6
click at [290, 36] on div "Search widget" at bounding box center [290, 36] width 4 height 2
click at [139, 75] on div at bounding box center [301, 145] width 603 height 290
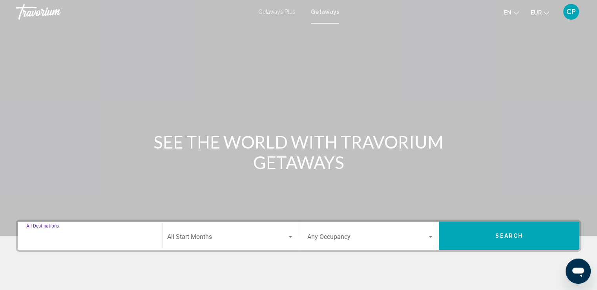
click at [68, 235] on input "Destination All Destinations" at bounding box center [89, 238] width 127 height 7
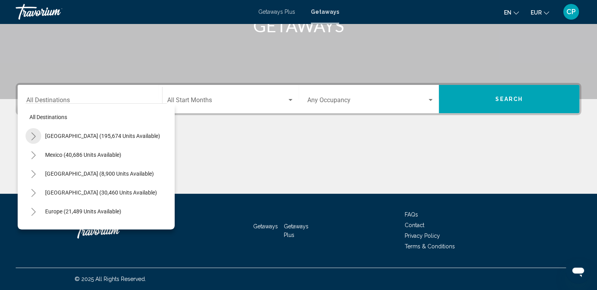
click at [33, 137] on icon "Toggle United States (195,674 units available)" at bounding box center [34, 136] width 6 height 8
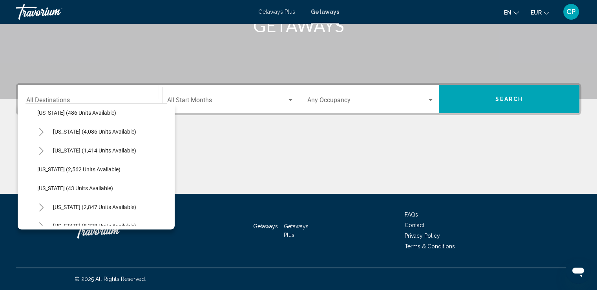
scroll to position [471, 0]
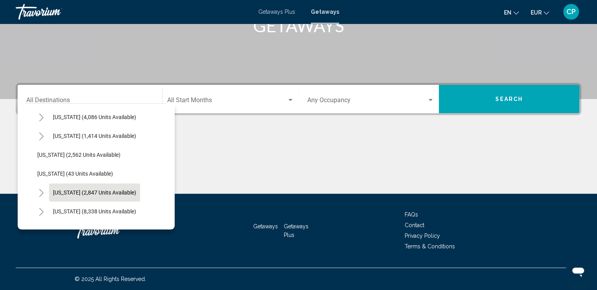
click at [82, 191] on span "New York (2,847 units available)" at bounding box center [94, 192] width 83 height 6
type input "**********"
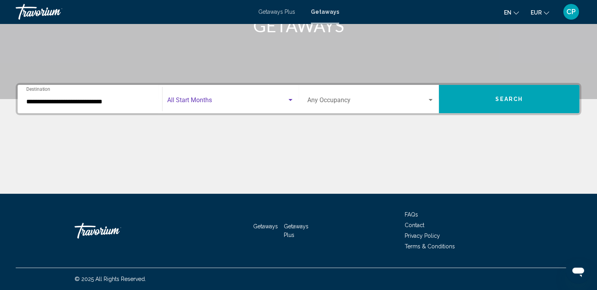
click at [188, 99] on span "Search widget" at bounding box center [227, 101] width 120 height 7
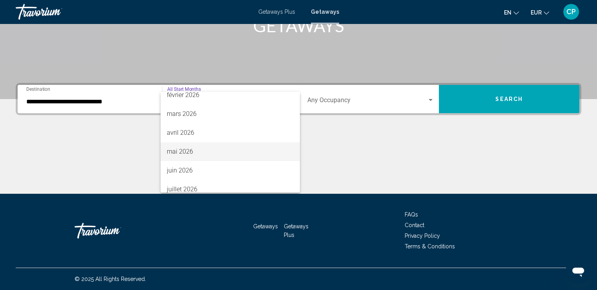
scroll to position [104, 0]
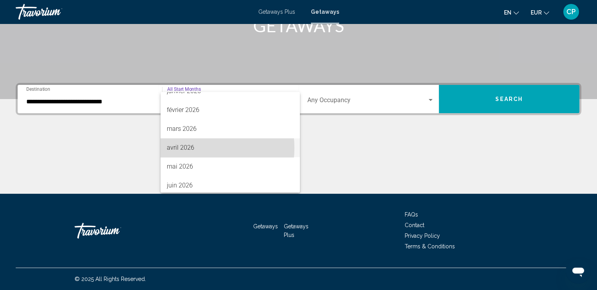
click at [191, 148] on span "avril 2026" at bounding box center [230, 147] width 127 height 19
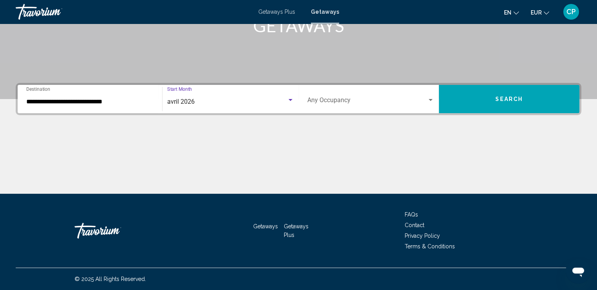
click at [336, 98] on span "Search widget" at bounding box center [367, 101] width 120 height 7
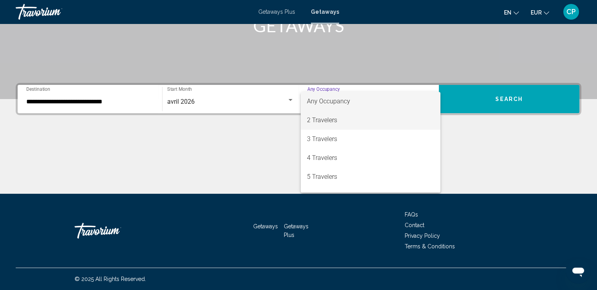
click at [331, 122] on span "2 Travelers" at bounding box center [370, 120] width 127 height 19
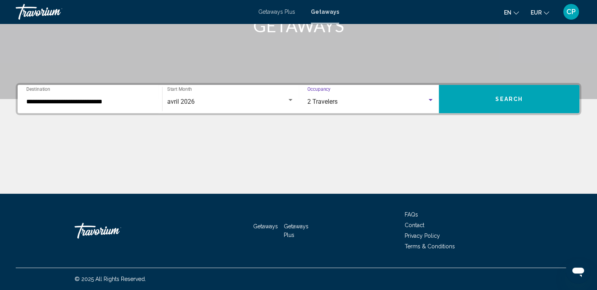
click at [513, 101] on span "Search" at bounding box center [508, 99] width 27 height 6
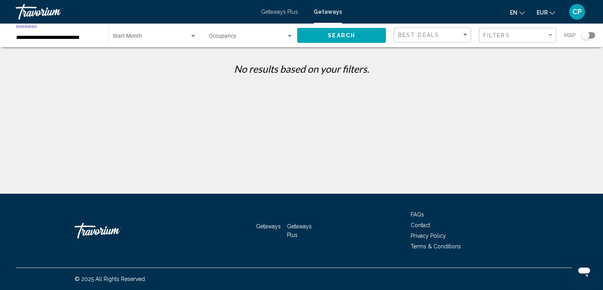
click at [39, 39] on input "**********" at bounding box center [58, 38] width 84 height 6
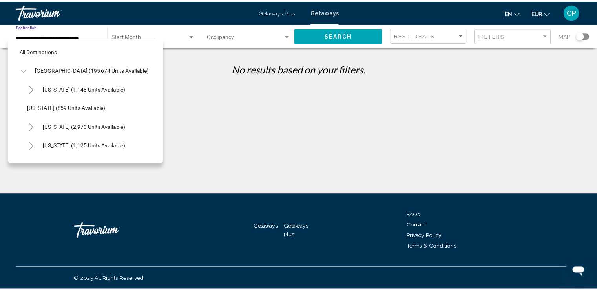
scroll to position [502, 0]
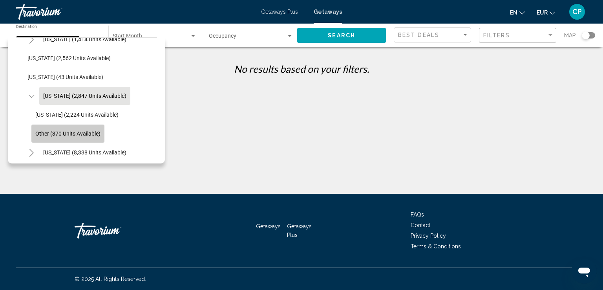
click at [49, 132] on span "Other (370 units available)" at bounding box center [67, 133] width 65 height 6
type input "**********"
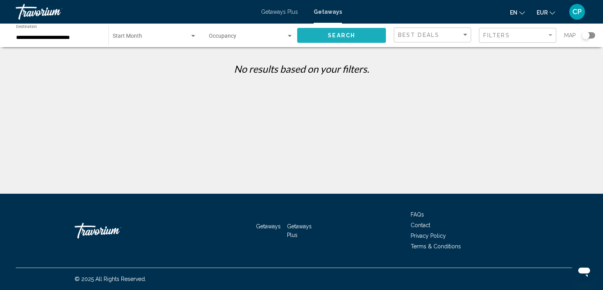
drag, startPoint x: 351, startPoint y: 33, endPoint x: 329, endPoint y: 48, distance: 26.3
click at [350, 33] on span "Search" at bounding box center [341, 36] width 27 height 6
click at [155, 34] on div "Start Month All Start Months" at bounding box center [155, 36] width 84 height 22
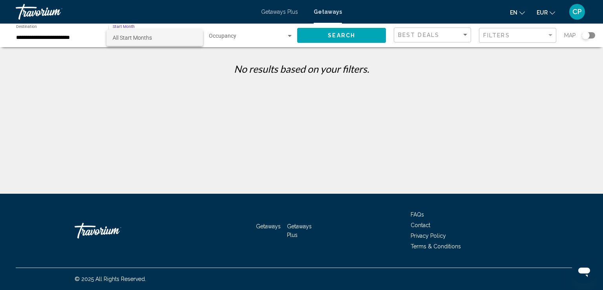
click at [134, 40] on span "All Start Months" at bounding box center [132, 38] width 39 height 6
click at [192, 36] on div "Search widget" at bounding box center [193, 36] width 4 height 2
click at [196, 37] on span "All Start Months" at bounding box center [155, 37] width 84 height 16
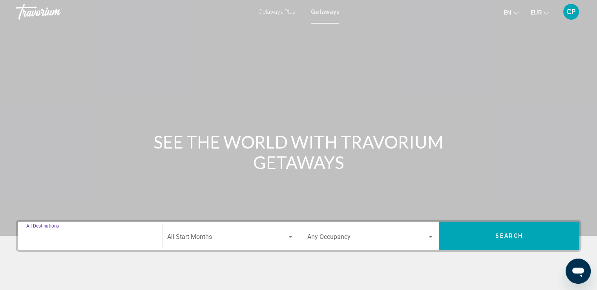
click at [88, 235] on input "Destination All Destinations" at bounding box center [89, 238] width 127 height 7
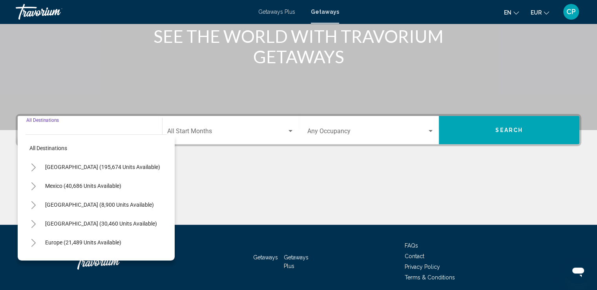
scroll to position [137, 0]
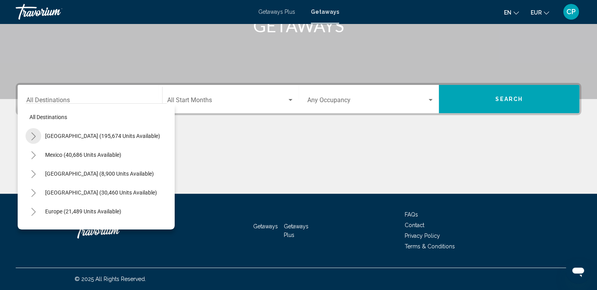
click at [34, 135] on icon "Toggle United States (195,674 units available)" at bounding box center [33, 136] width 4 height 8
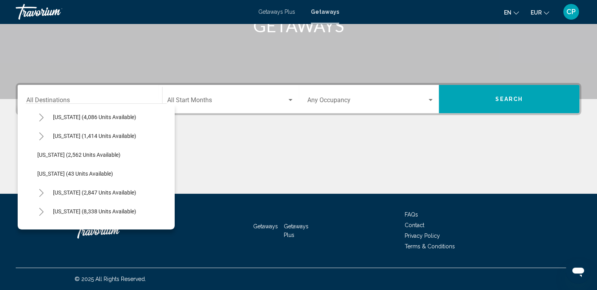
scroll to position [523, 0]
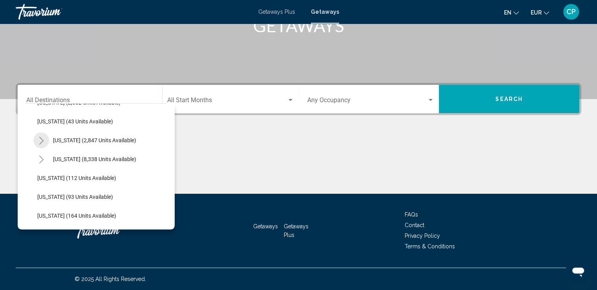
click at [42, 140] on icon "Toggle New York (2,847 units available)" at bounding box center [41, 141] width 4 height 8
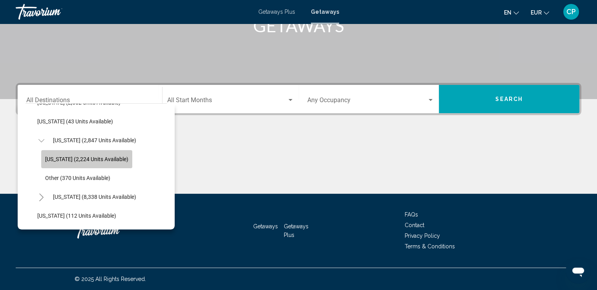
click at [89, 157] on span "New York (2,224 units available)" at bounding box center [86, 159] width 83 height 6
type input "**********"
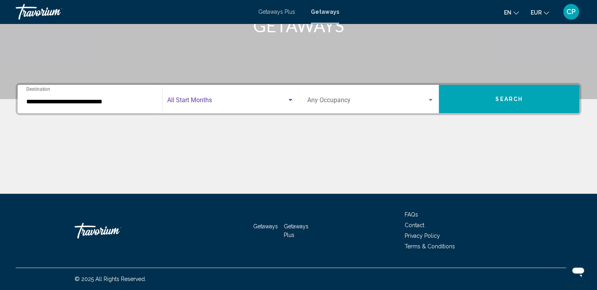
click at [197, 100] on span "Search widget" at bounding box center [227, 101] width 120 height 7
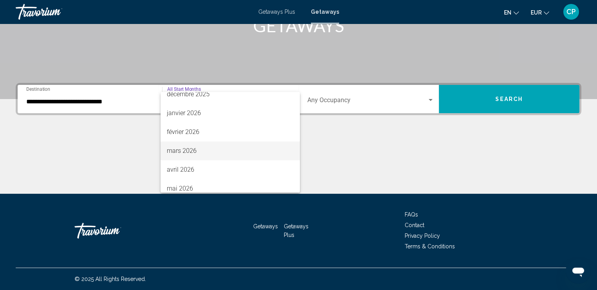
scroll to position [104, 0]
click at [190, 151] on span "avril 2026" at bounding box center [230, 147] width 127 height 19
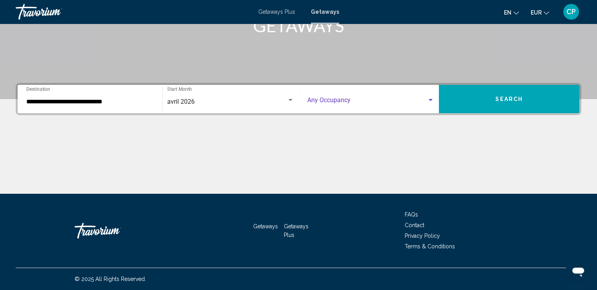
click at [430, 99] on div "Search widget" at bounding box center [431, 100] width 4 height 2
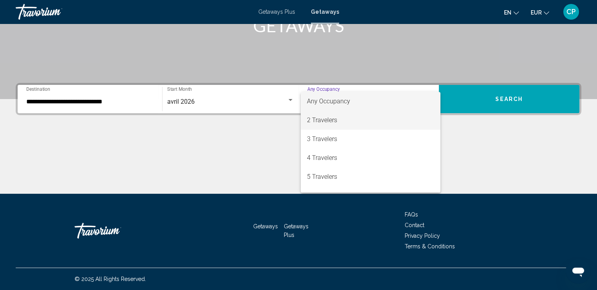
click at [328, 122] on span "2 Travelers" at bounding box center [370, 120] width 127 height 19
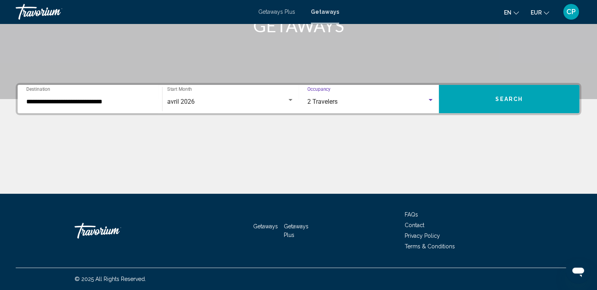
click at [483, 99] on button "Search" at bounding box center [509, 99] width 140 height 28
